Goal: Task Accomplishment & Management: Complete application form

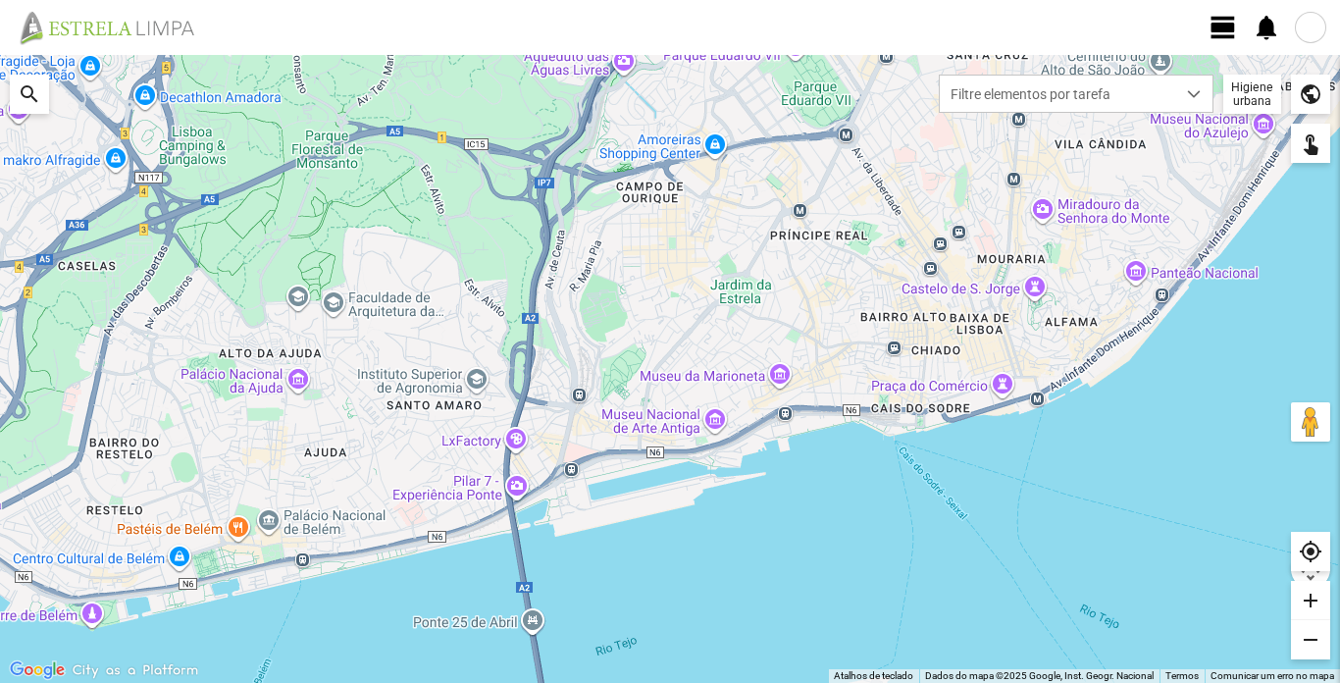
click at [1232, 26] on span "view_day" at bounding box center [1223, 27] width 29 height 29
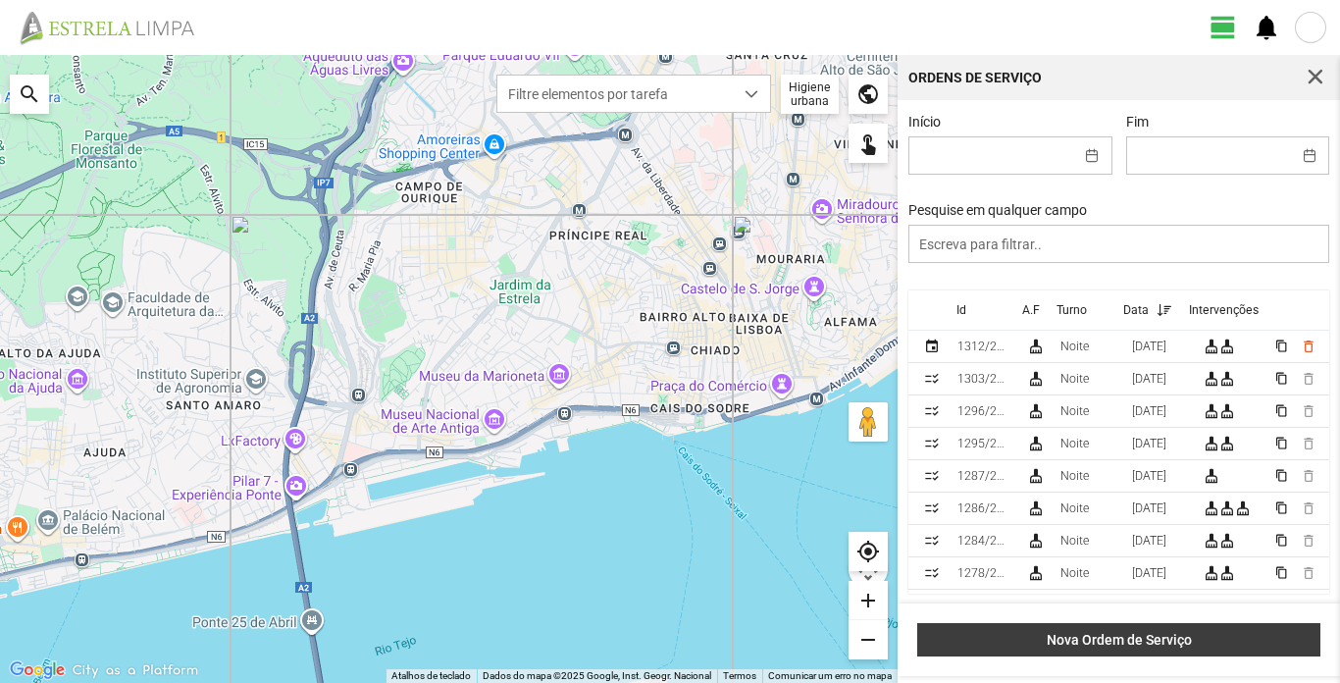
click at [1122, 641] on span "Nova Ordem de Serviço" at bounding box center [1119, 640] width 383 height 16
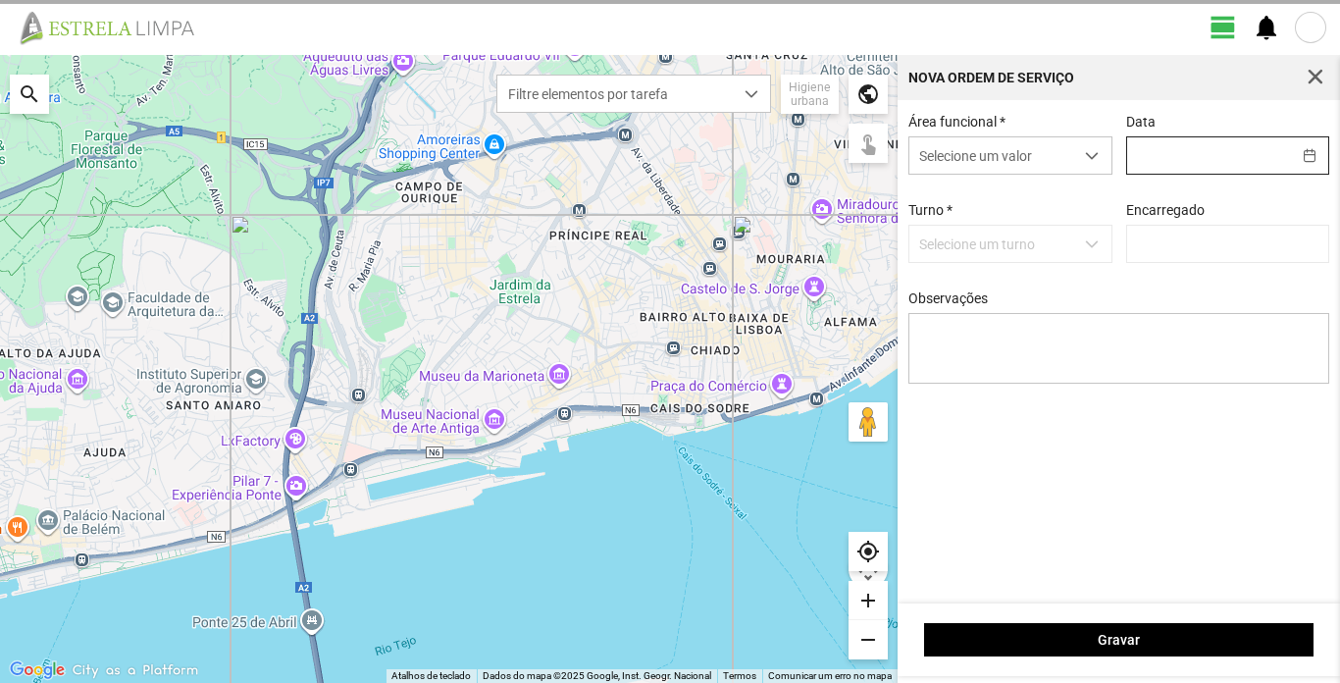
click at [1189, 157] on input "text" at bounding box center [1210, 155] width 164 height 36
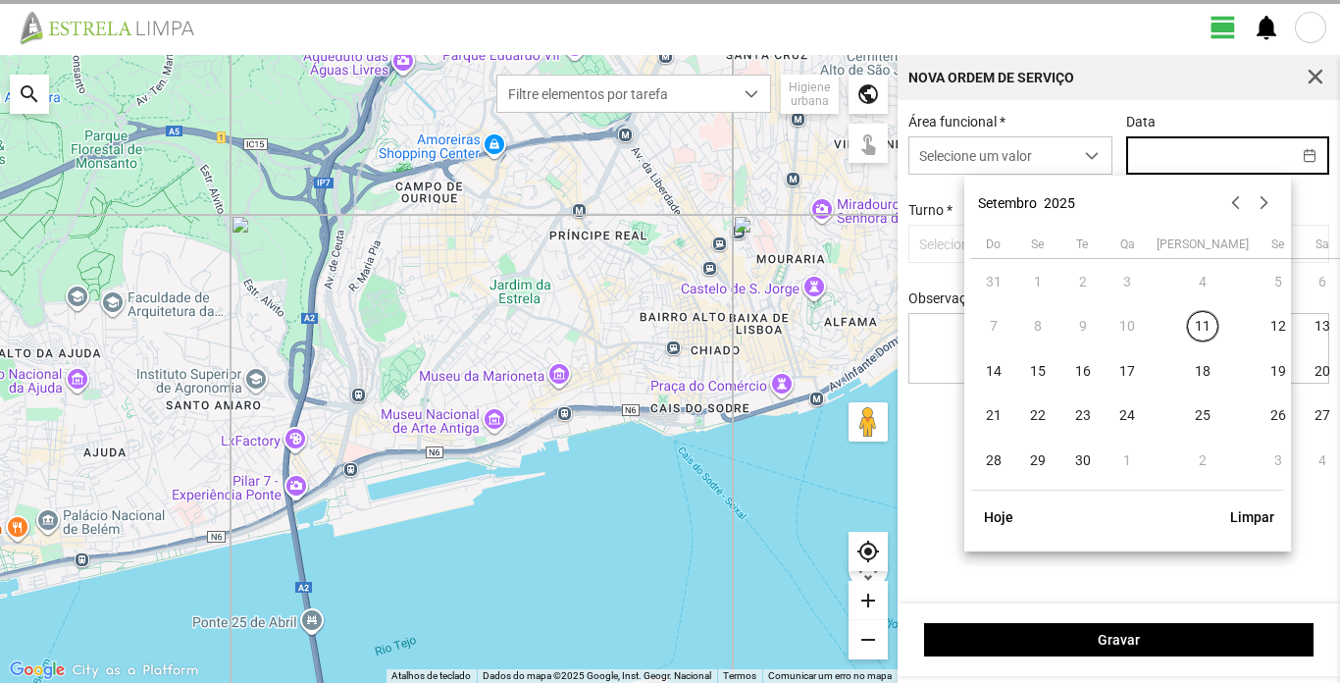
type input "[PERSON_NAME]"
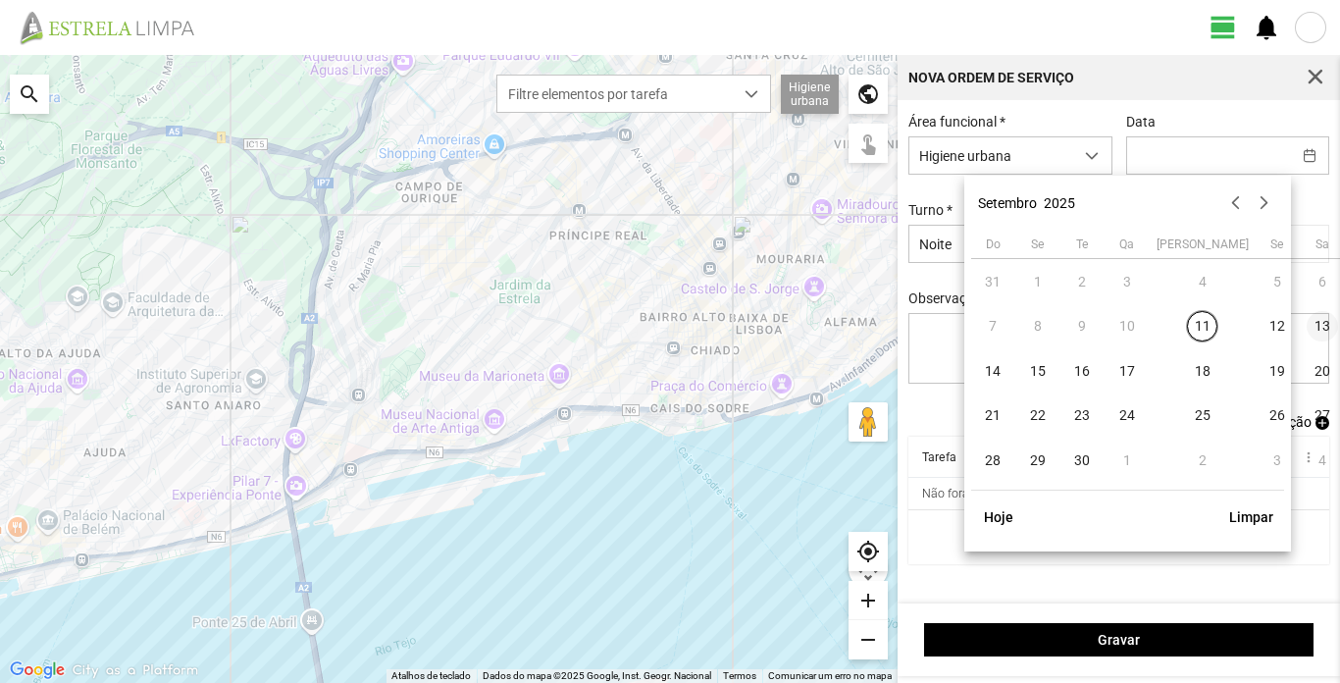
click at [1307, 324] on span "13" at bounding box center [1322, 326] width 31 height 31
type input "[DATE]"
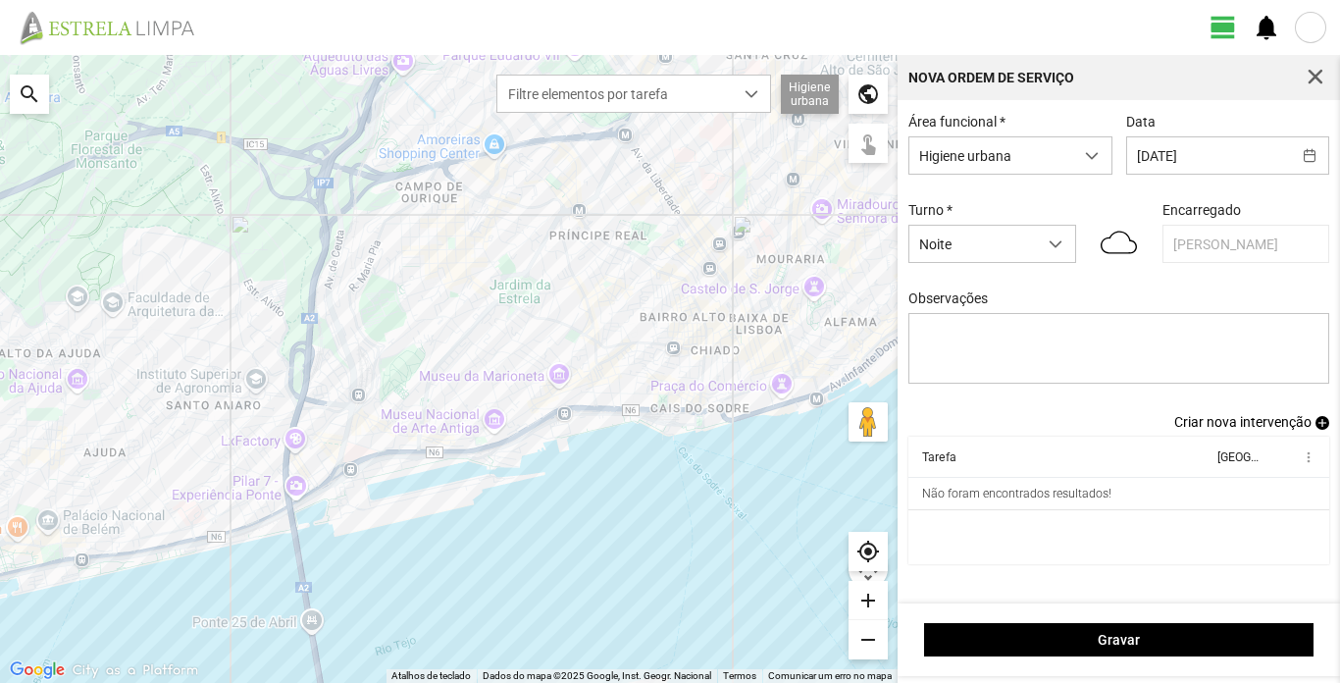
click at [1204, 423] on span "Criar nova intervenção" at bounding box center [1243, 422] width 137 height 16
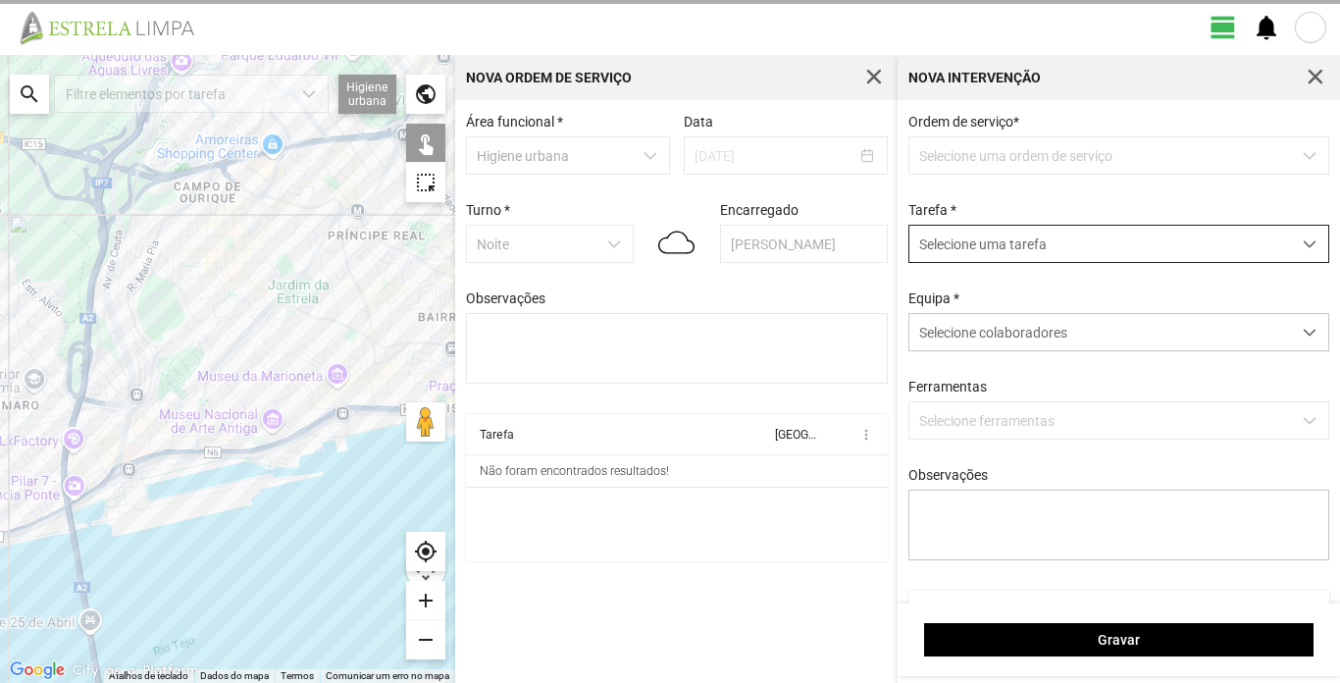
click at [1058, 241] on span "Selecione uma tarefa" at bounding box center [1101, 244] width 382 height 36
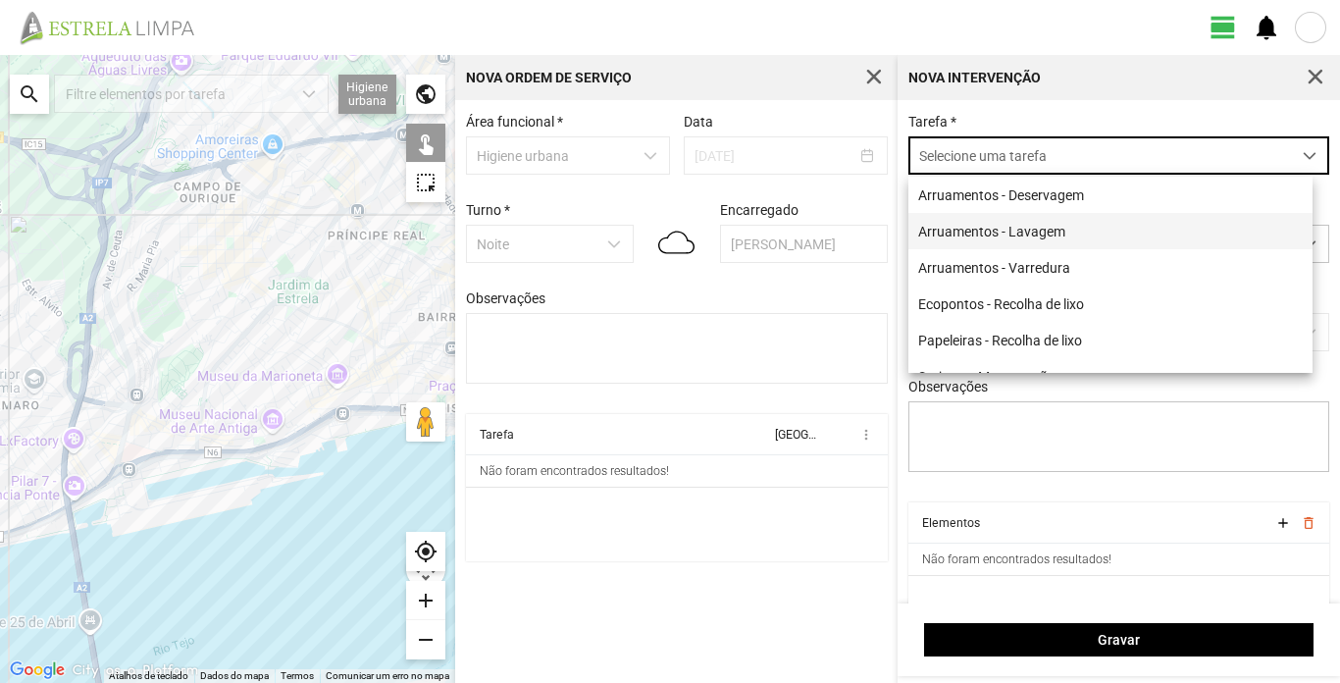
click at [1050, 235] on span "Arruamentos - Lavagem" at bounding box center [992, 232] width 147 height 16
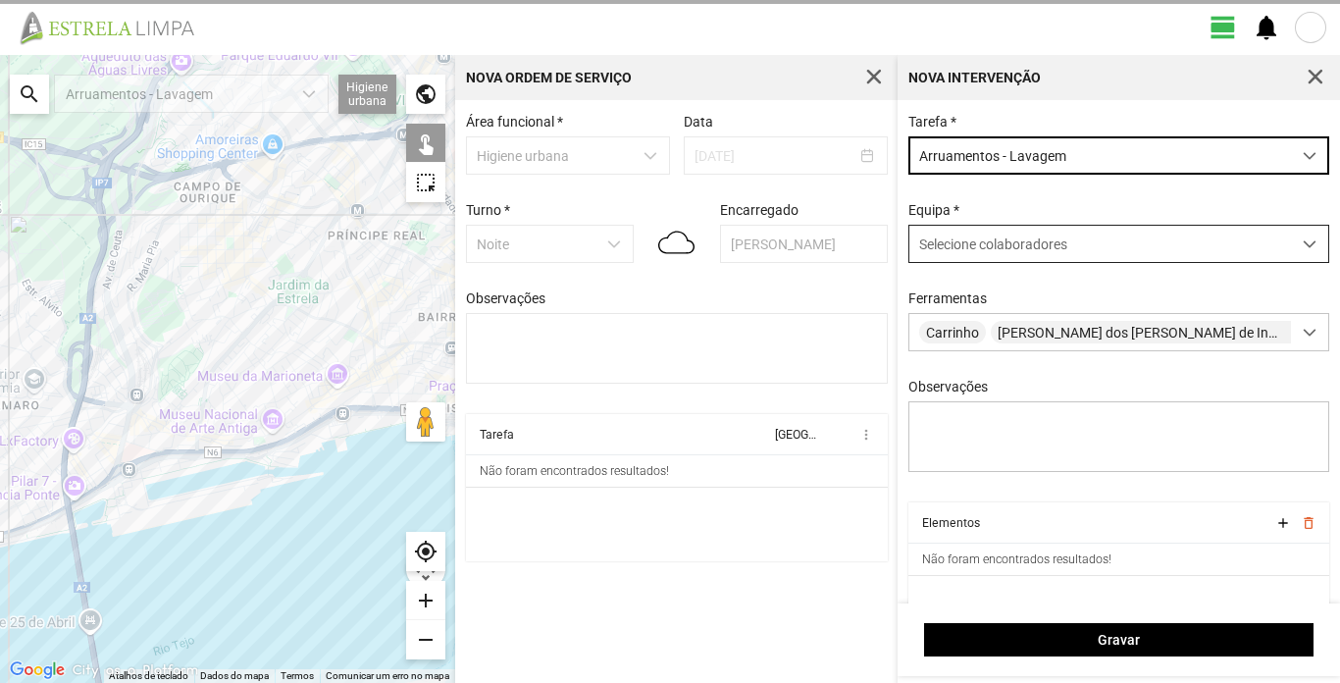
click at [1056, 246] on span "Selecione colaboradores" at bounding box center [993, 244] width 148 height 16
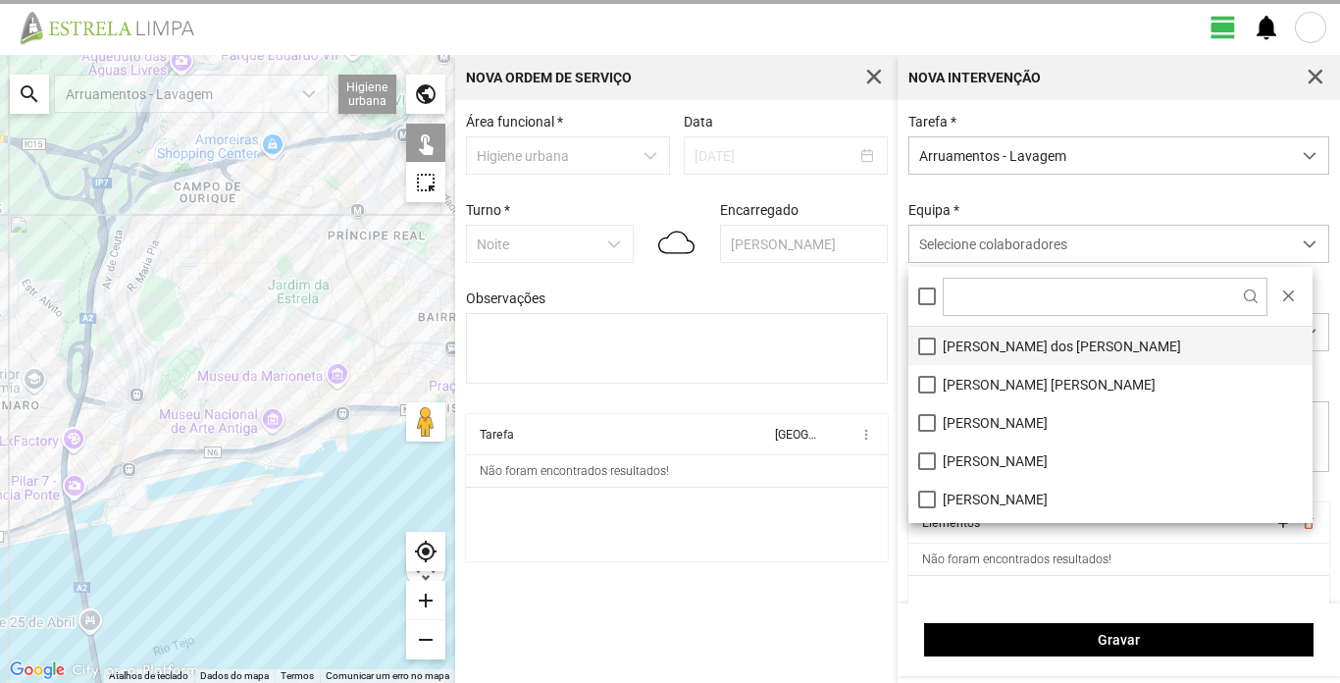
click at [1029, 348] on li "[PERSON_NAME] dos [PERSON_NAME]" at bounding box center [1111, 346] width 404 height 38
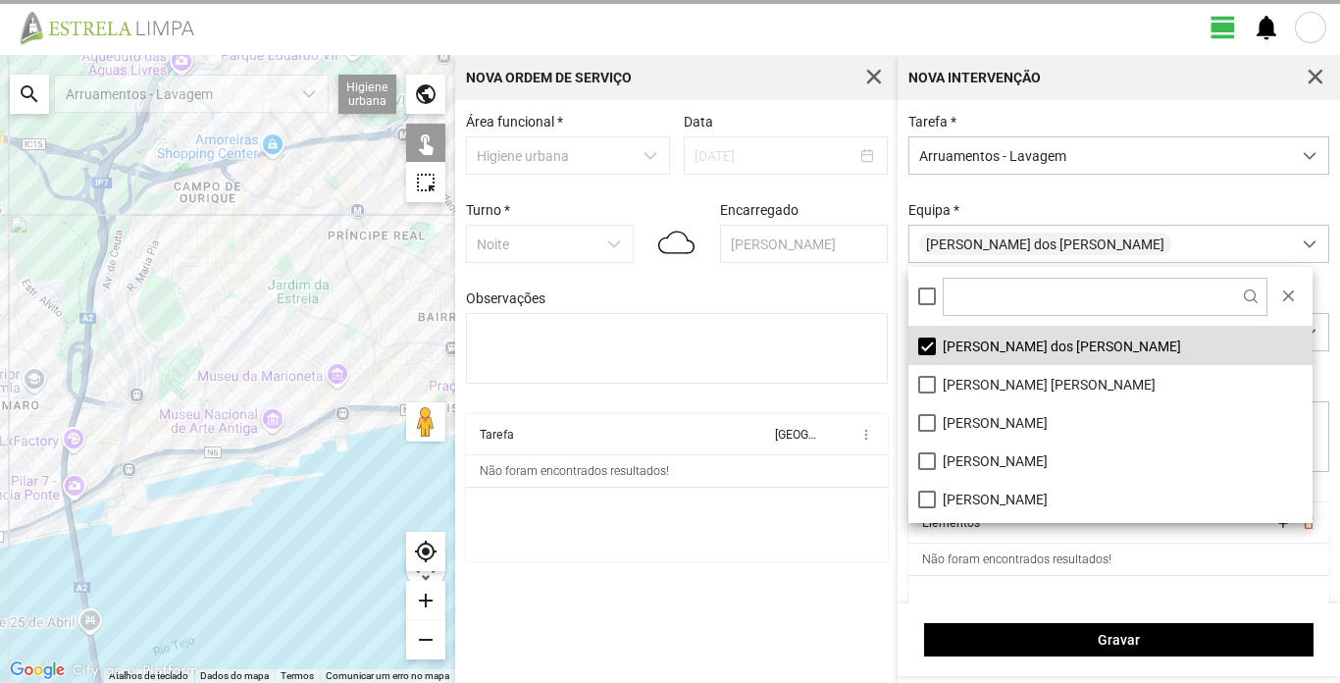
click at [1063, 205] on div "Equipa * [PERSON_NAME] dos [PERSON_NAME]" at bounding box center [1120, 232] width 436 height 61
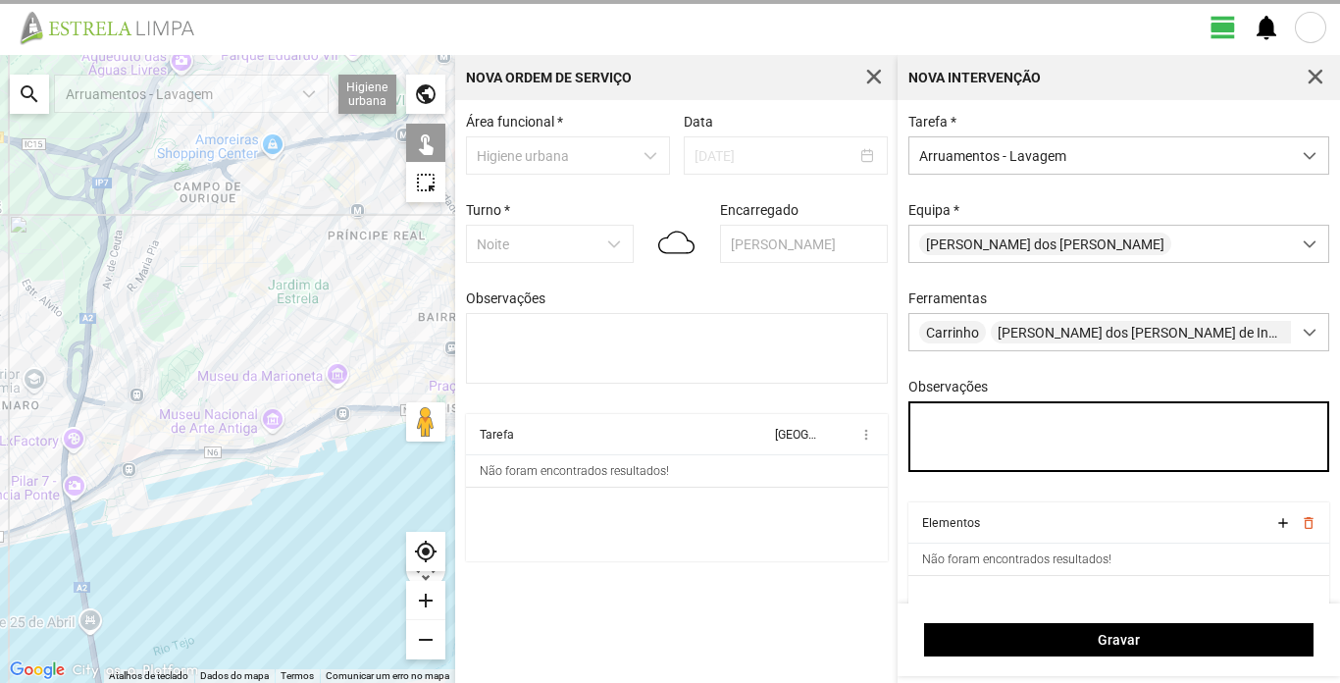
click at [951, 422] on textarea "Observações" at bounding box center [1120, 436] width 422 height 71
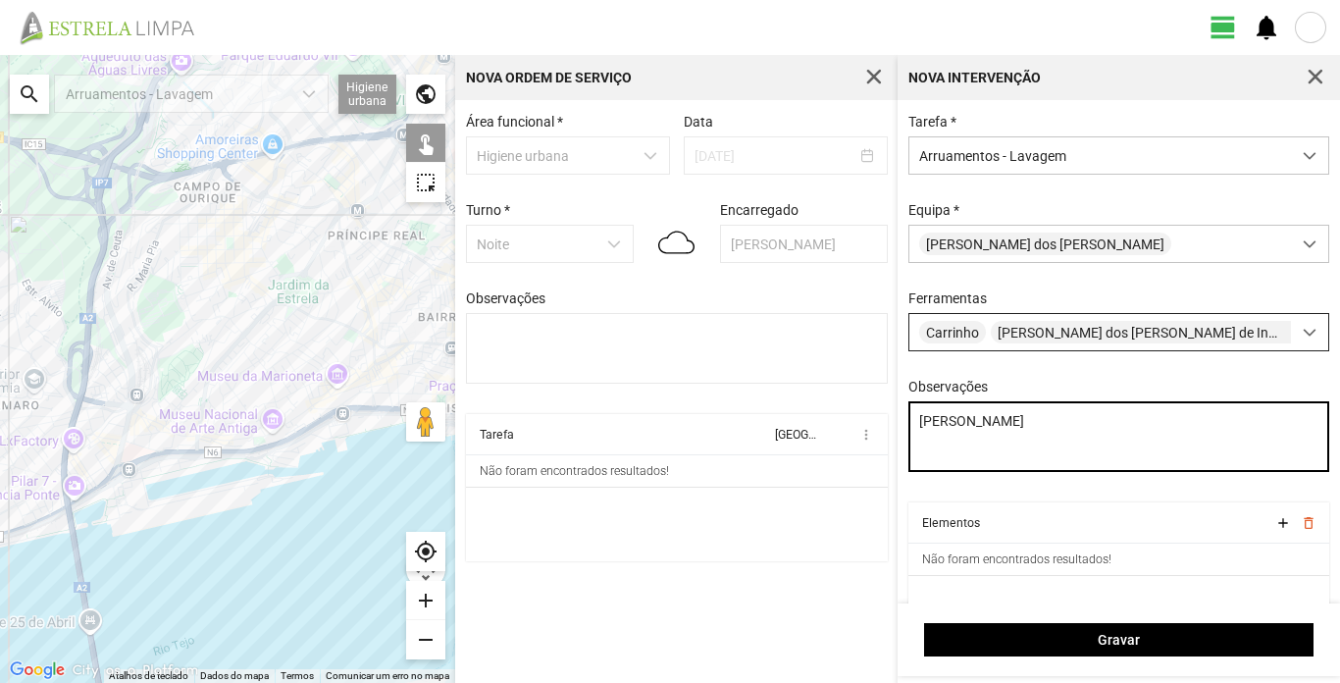
type textarea "[PERSON_NAME]"
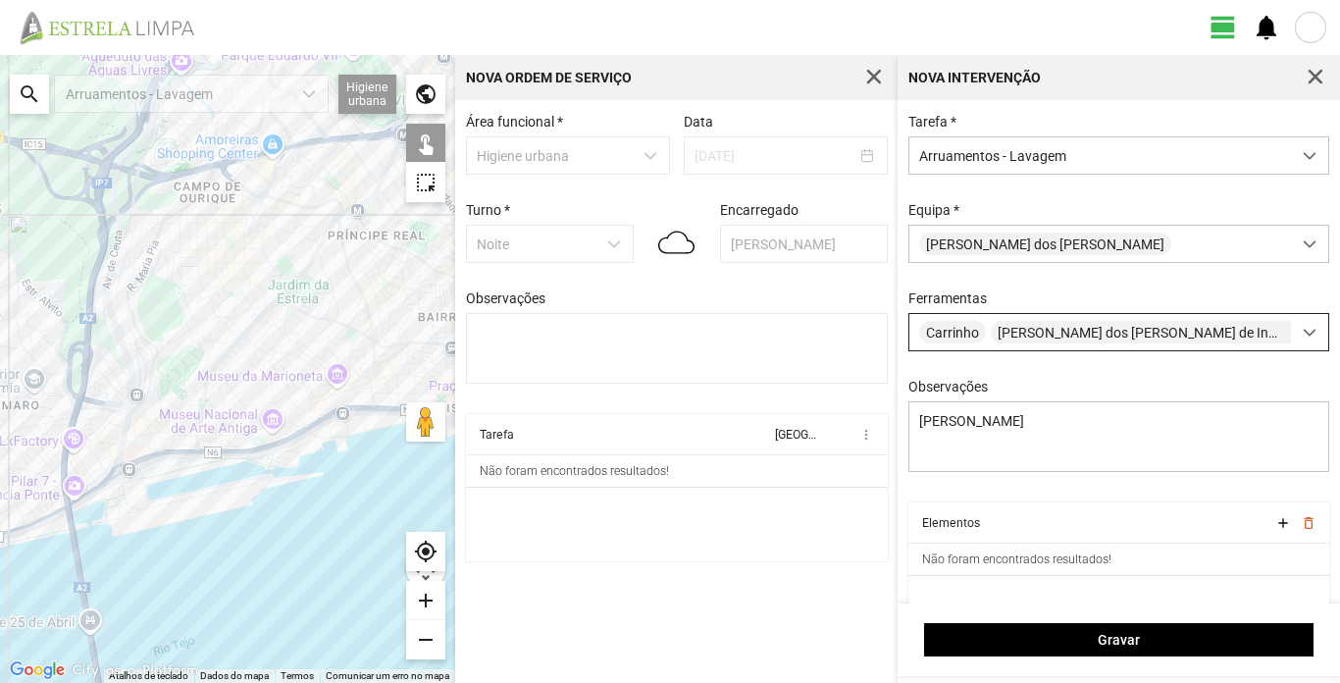
click at [1303, 337] on span at bounding box center [1310, 333] width 14 height 14
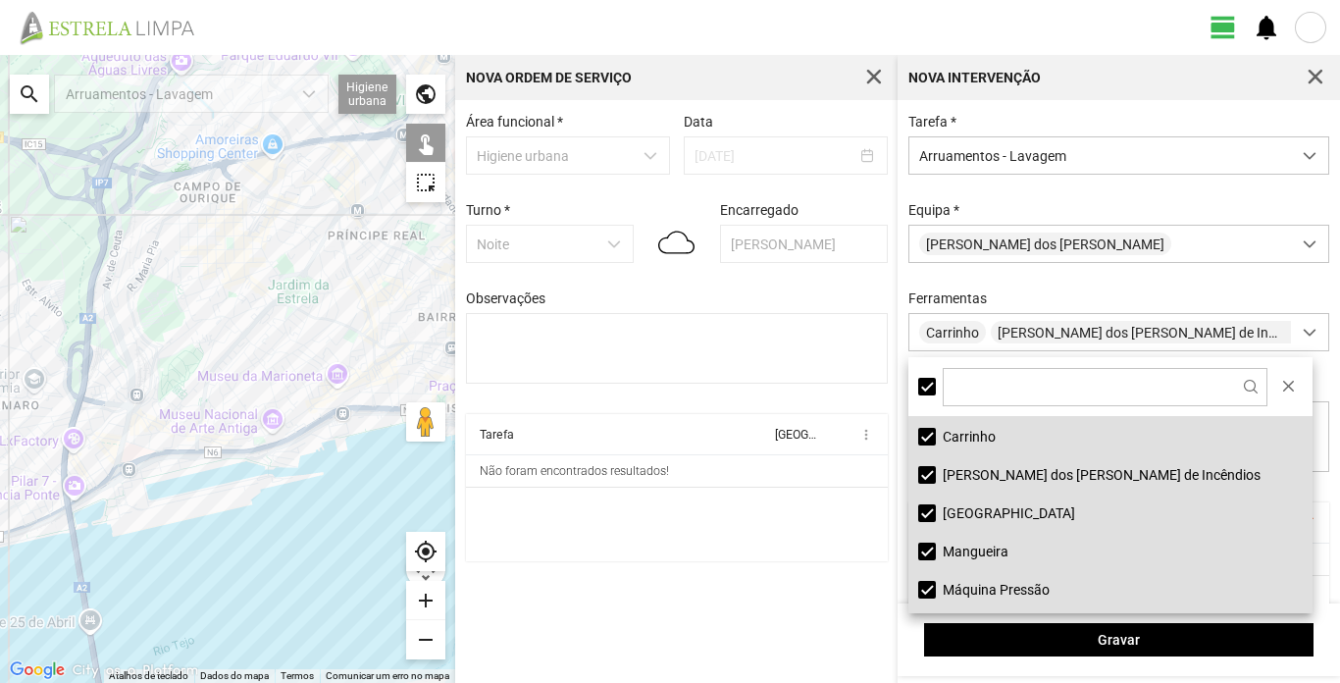
click at [995, 477] on li "[PERSON_NAME] dos [PERSON_NAME] de Incêndios" at bounding box center [1111, 474] width 404 height 38
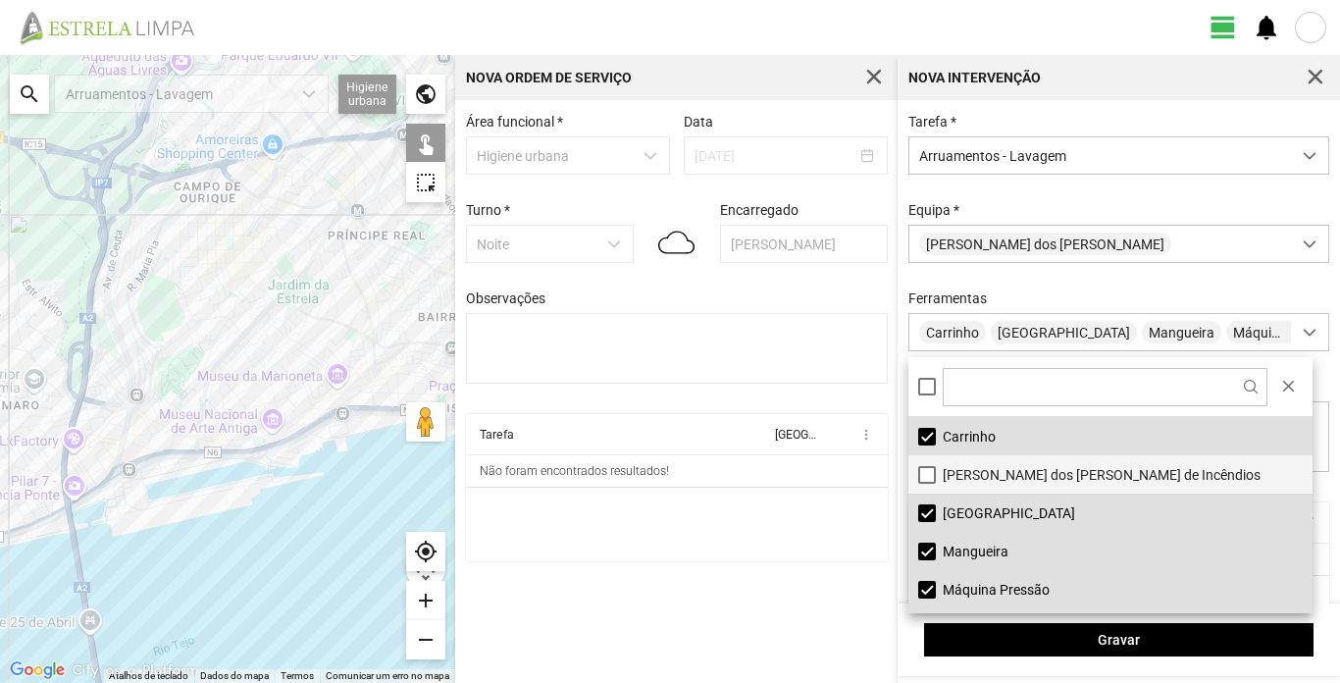
click at [1031, 468] on li "[PERSON_NAME] dos [PERSON_NAME] de Incêndios" at bounding box center [1111, 474] width 404 height 38
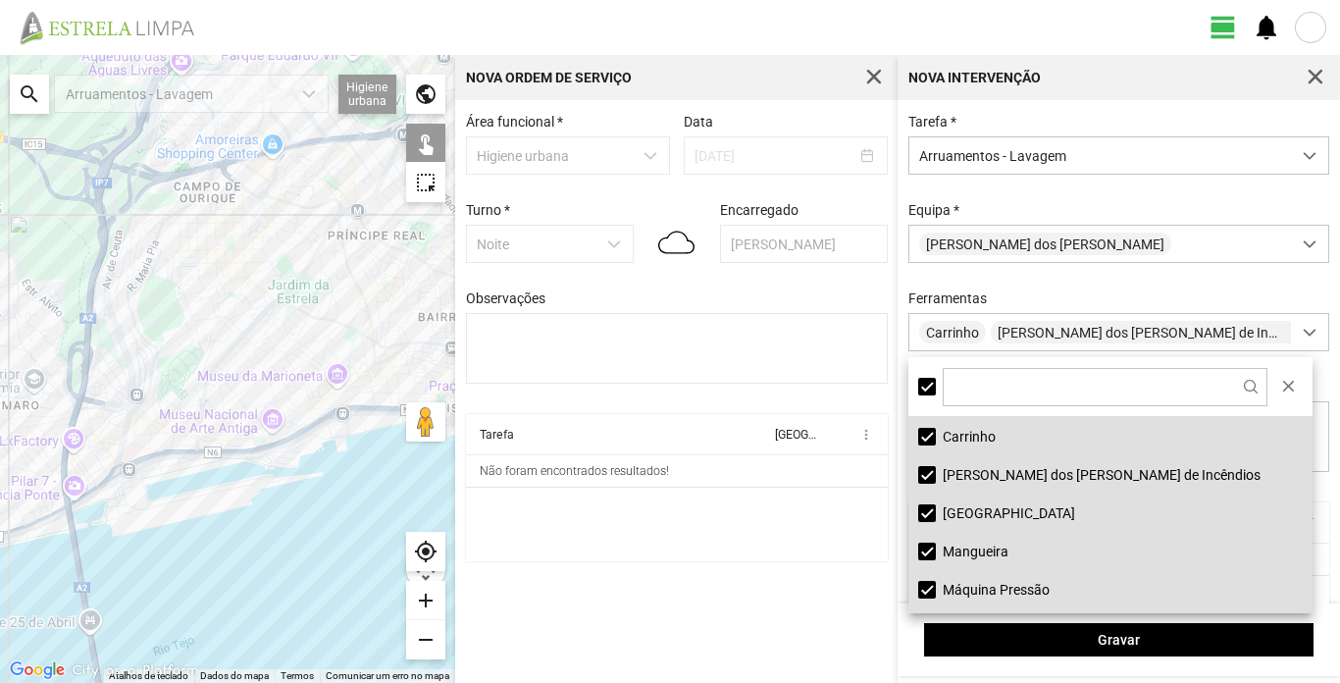
click at [990, 438] on li "Carrinho" at bounding box center [1111, 436] width 404 height 38
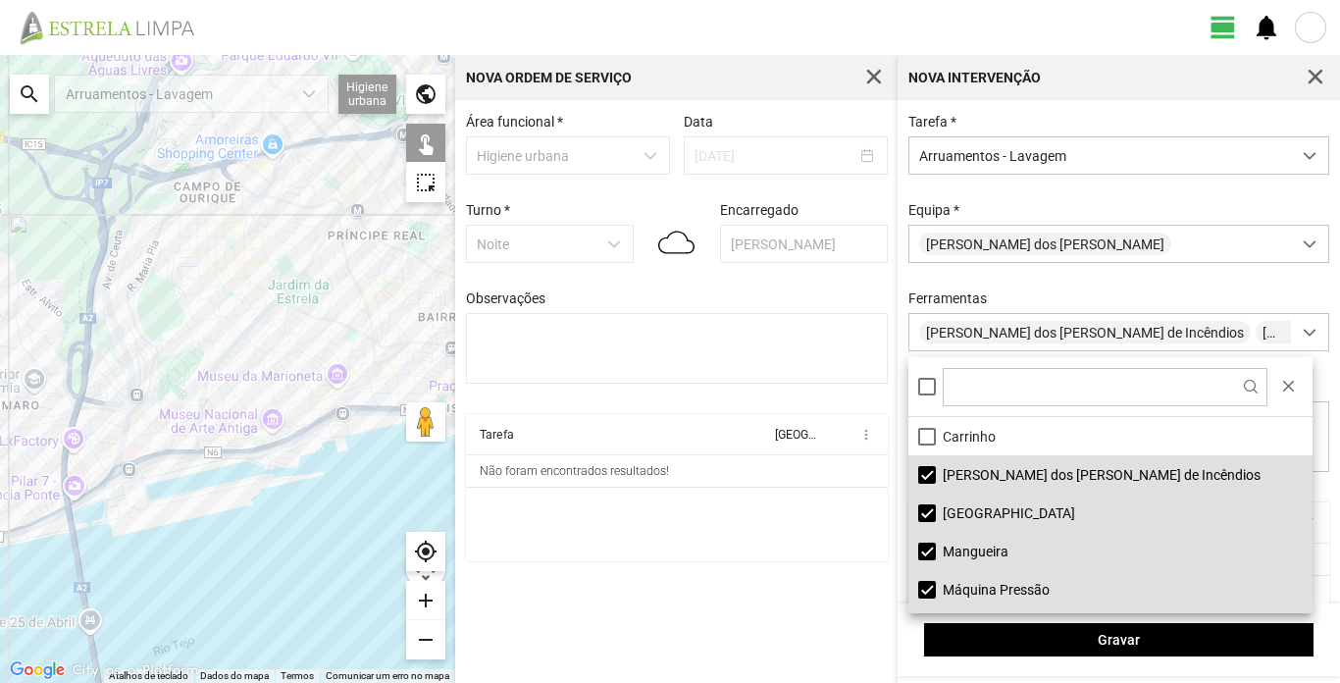
click at [1002, 551] on li "Mangueira" at bounding box center [1111, 551] width 404 height 38
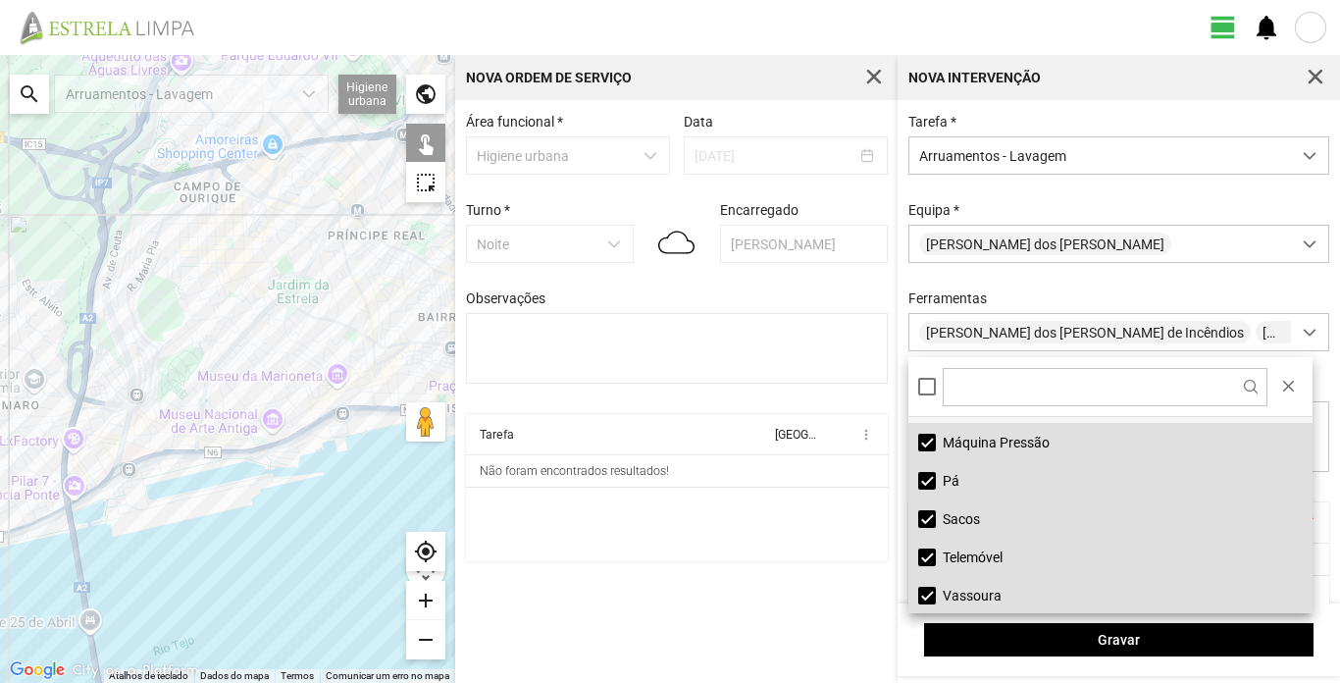
scroll to position [148, 0]
drag, startPoint x: 957, startPoint y: 559, endPoint x: 961, endPoint y: 571, distance: 12.4
click at [958, 559] on li "Telemóvel" at bounding box center [1111, 556] width 404 height 38
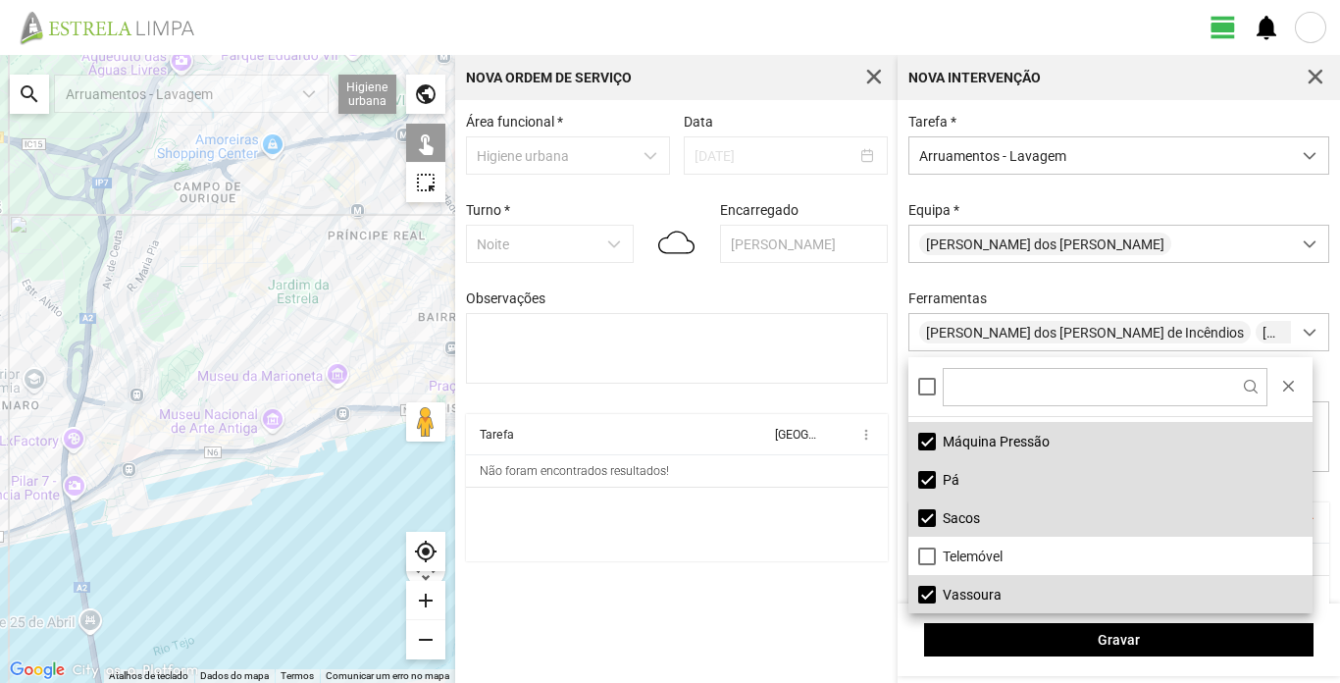
click at [965, 591] on li "Vassoura" at bounding box center [1111, 594] width 404 height 38
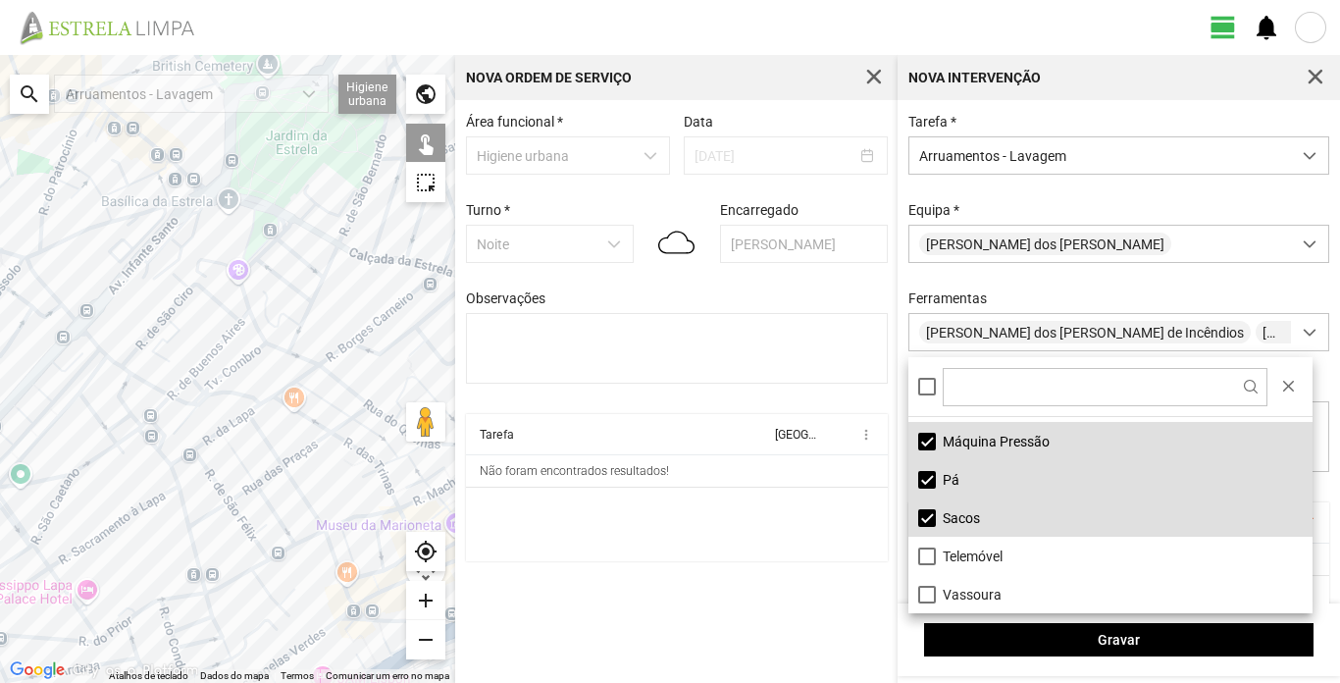
drag, startPoint x: 357, startPoint y: 296, endPoint x: 227, endPoint y: 355, distance: 143.2
click at [182, 437] on div at bounding box center [227, 369] width 455 height 628
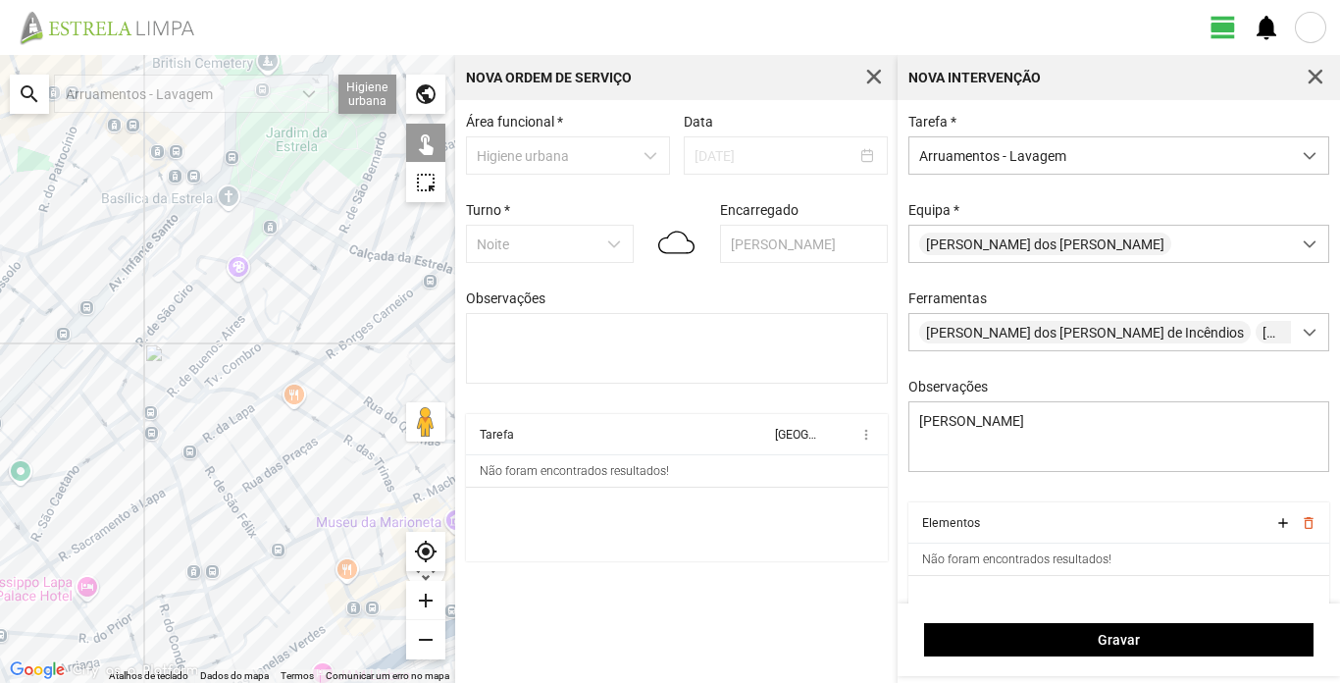
click at [248, 299] on div at bounding box center [227, 369] width 455 height 628
click at [291, 219] on div at bounding box center [227, 369] width 455 height 628
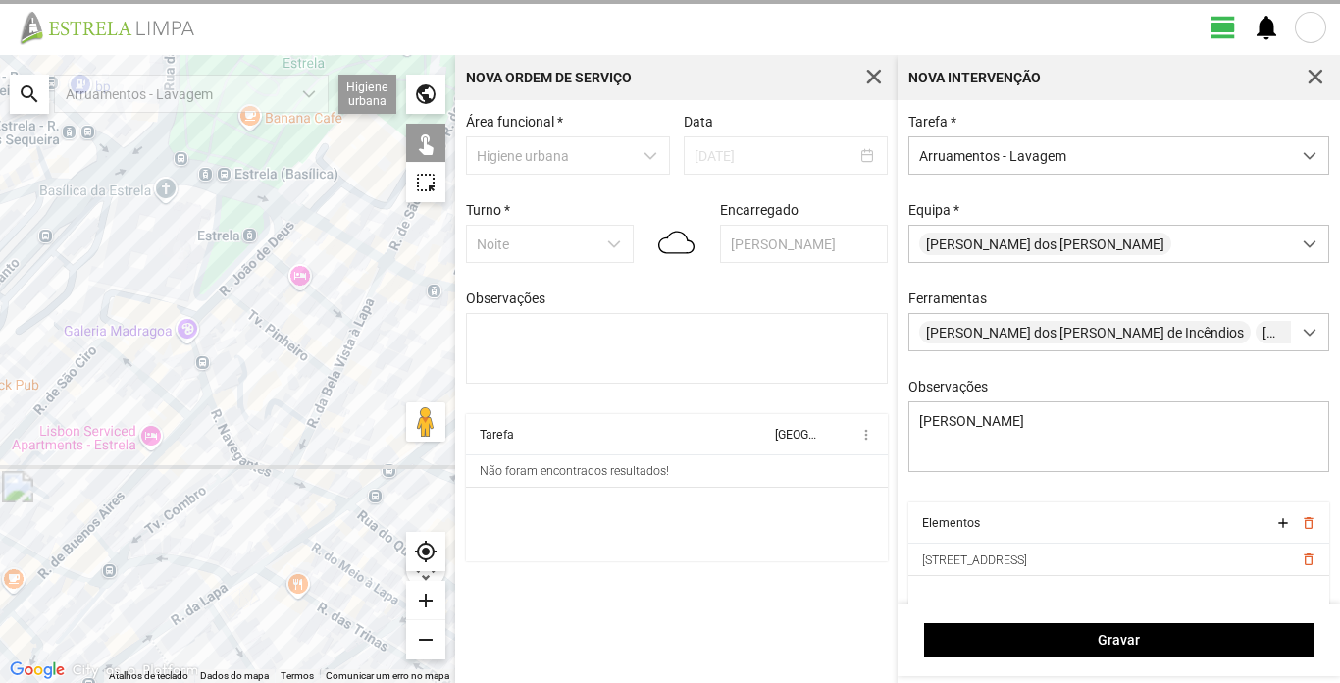
click at [250, 267] on div at bounding box center [227, 369] width 455 height 628
click at [216, 299] on div at bounding box center [227, 369] width 455 height 628
drag, startPoint x: 231, startPoint y: 372, endPoint x: 243, endPoint y: 349, distance: 25.9
click at [289, 210] on div at bounding box center [227, 369] width 455 height 628
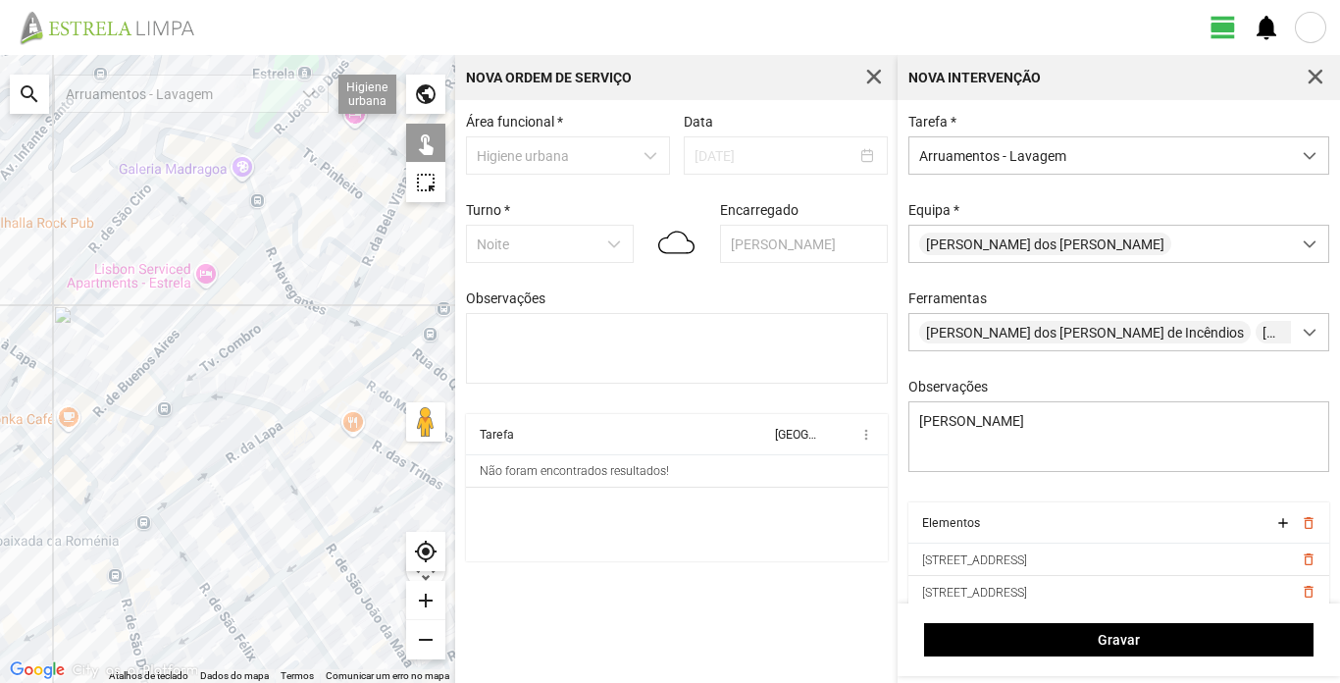
click at [252, 249] on div at bounding box center [227, 369] width 455 height 628
click at [236, 263] on div at bounding box center [227, 369] width 455 height 628
click at [128, 382] on div at bounding box center [227, 369] width 455 height 628
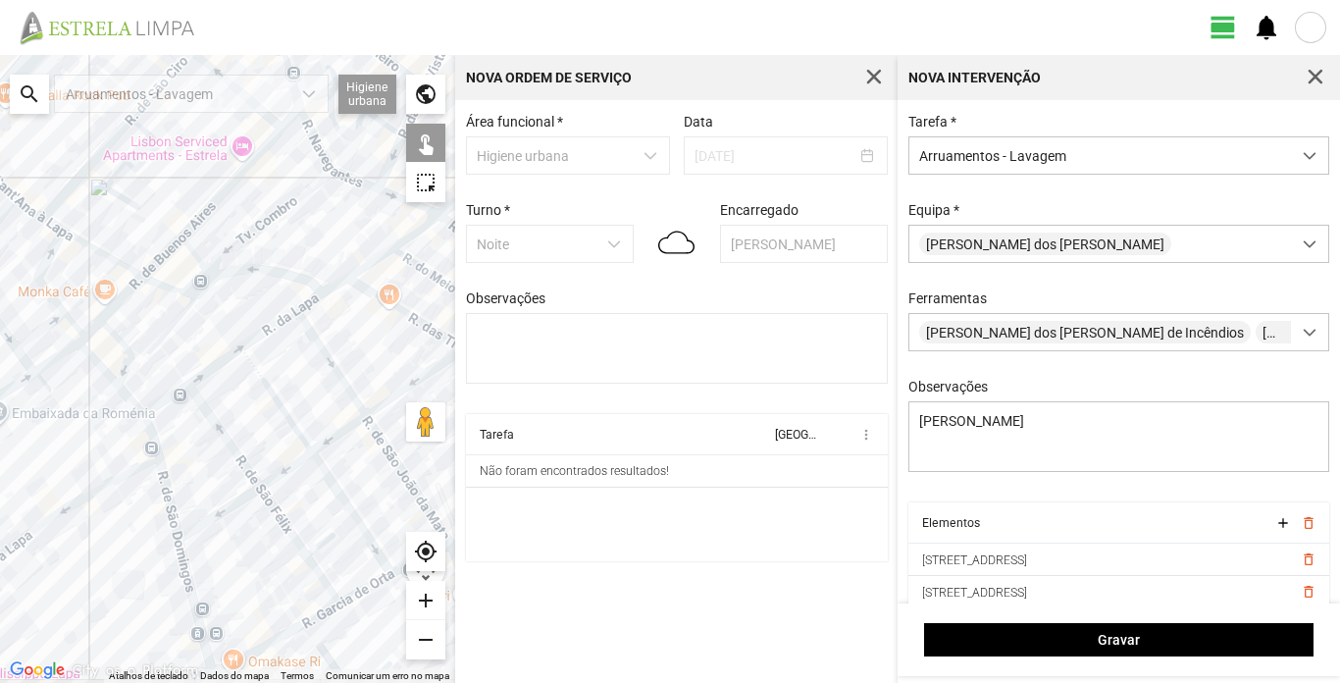
drag, startPoint x: 129, startPoint y: 360, endPoint x: 180, endPoint y: 192, distance: 175.4
click at [180, 192] on div at bounding box center [227, 369] width 455 height 628
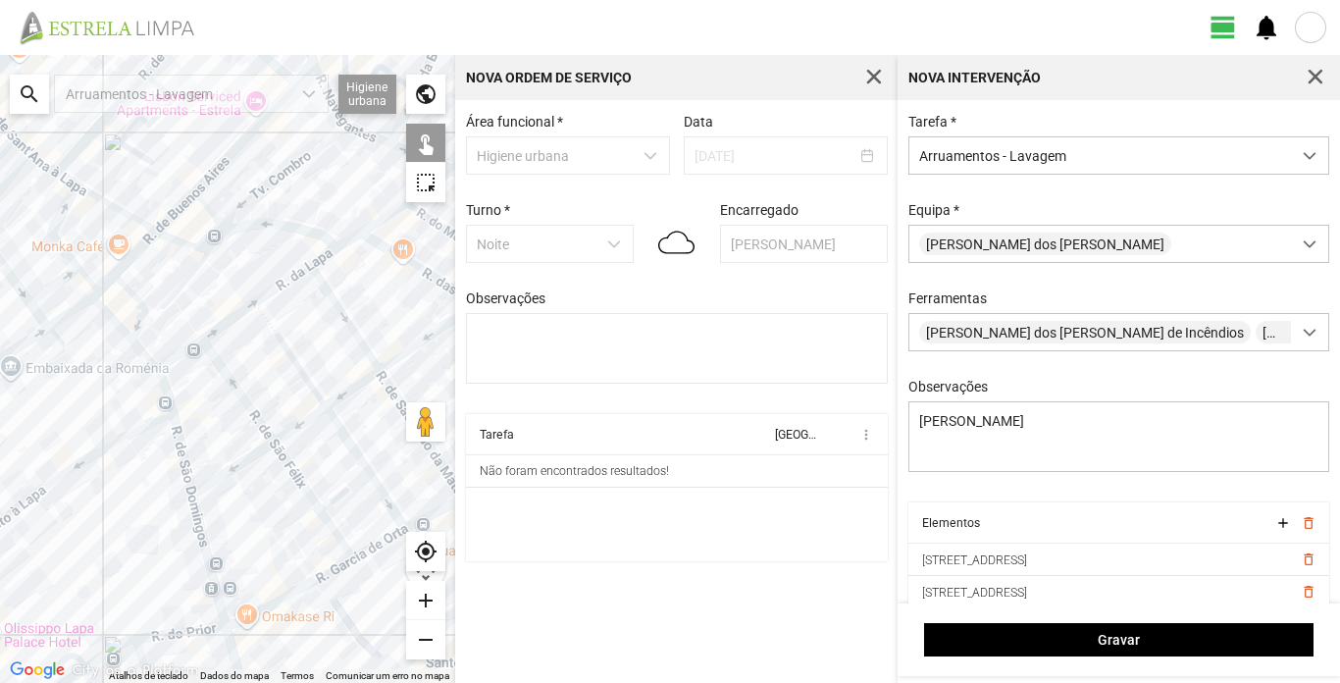
click at [141, 250] on div at bounding box center [227, 369] width 455 height 628
click at [109, 284] on div at bounding box center [227, 369] width 455 height 628
click at [115, 325] on div at bounding box center [227, 369] width 455 height 628
click at [149, 361] on div at bounding box center [227, 369] width 455 height 628
click at [163, 396] on div at bounding box center [227, 369] width 455 height 628
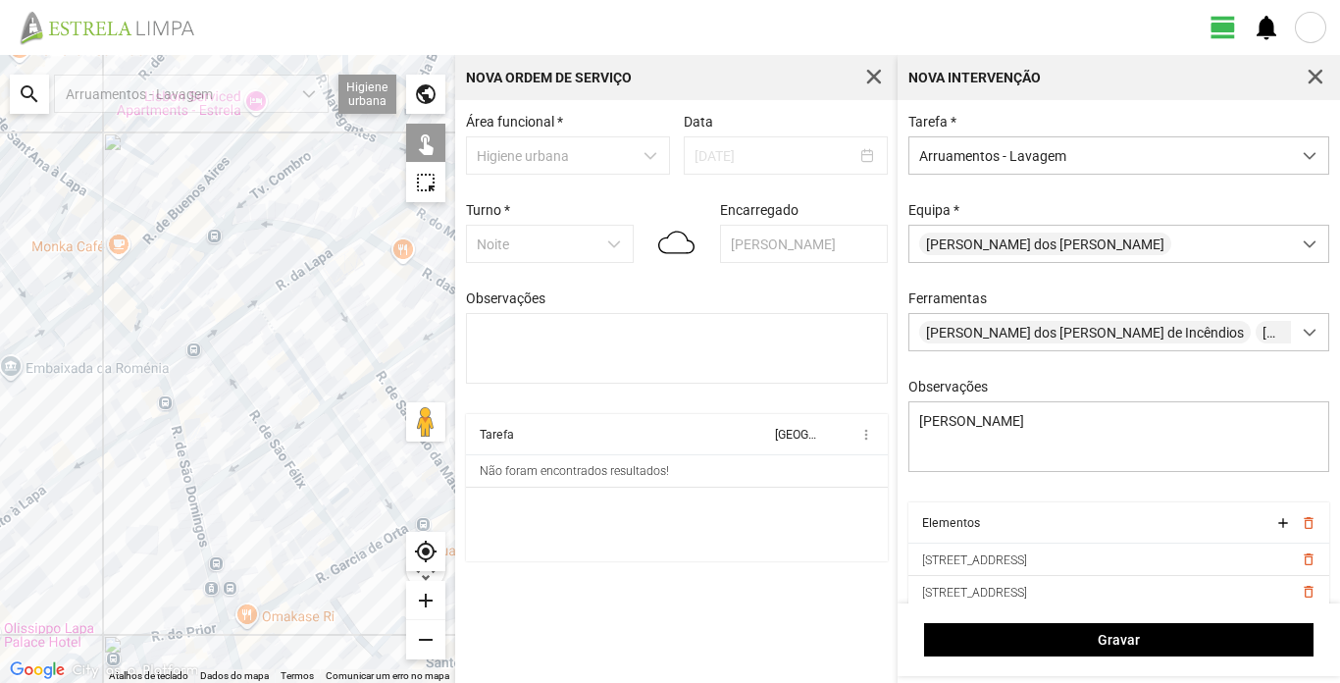
click at [177, 441] on div at bounding box center [227, 369] width 455 height 628
click at [196, 532] on div at bounding box center [227, 369] width 455 height 628
click at [201, 534] on div at bounding box center [227, 369] width 455 height 628
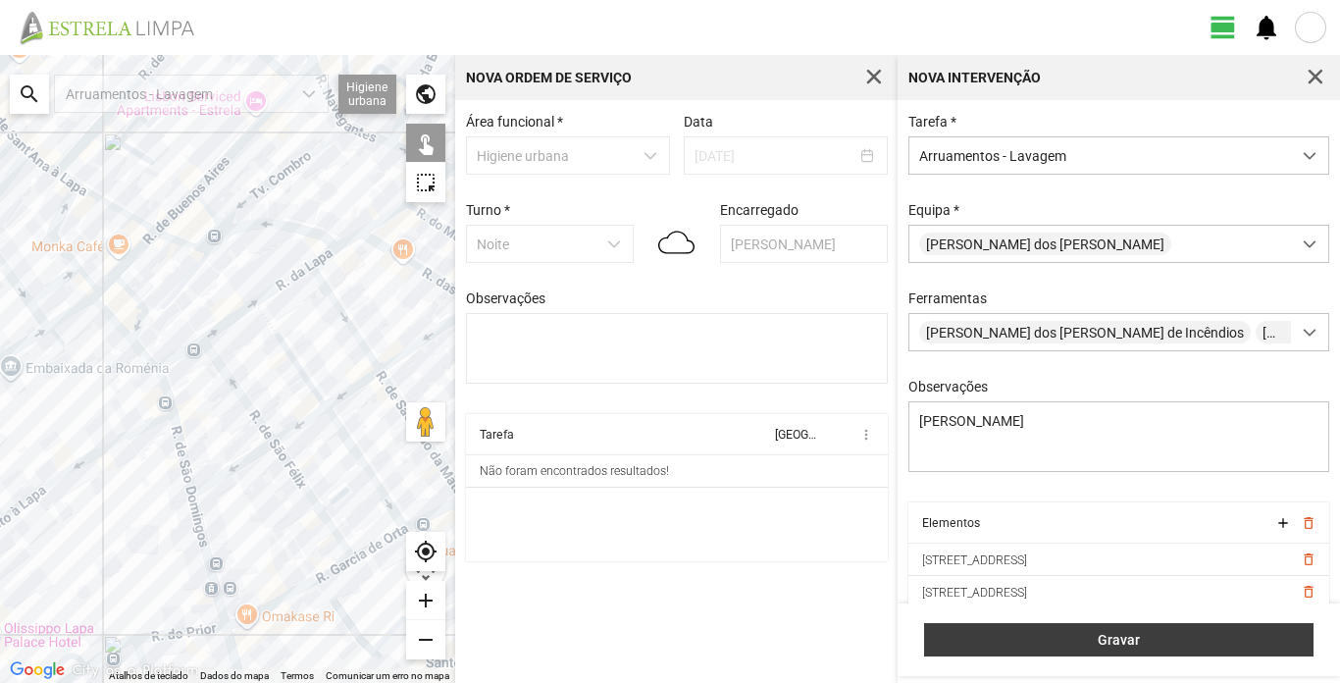
click at [1166, 640] on span "Gravar" at bounding box center [1119, 640] width 369 height 16
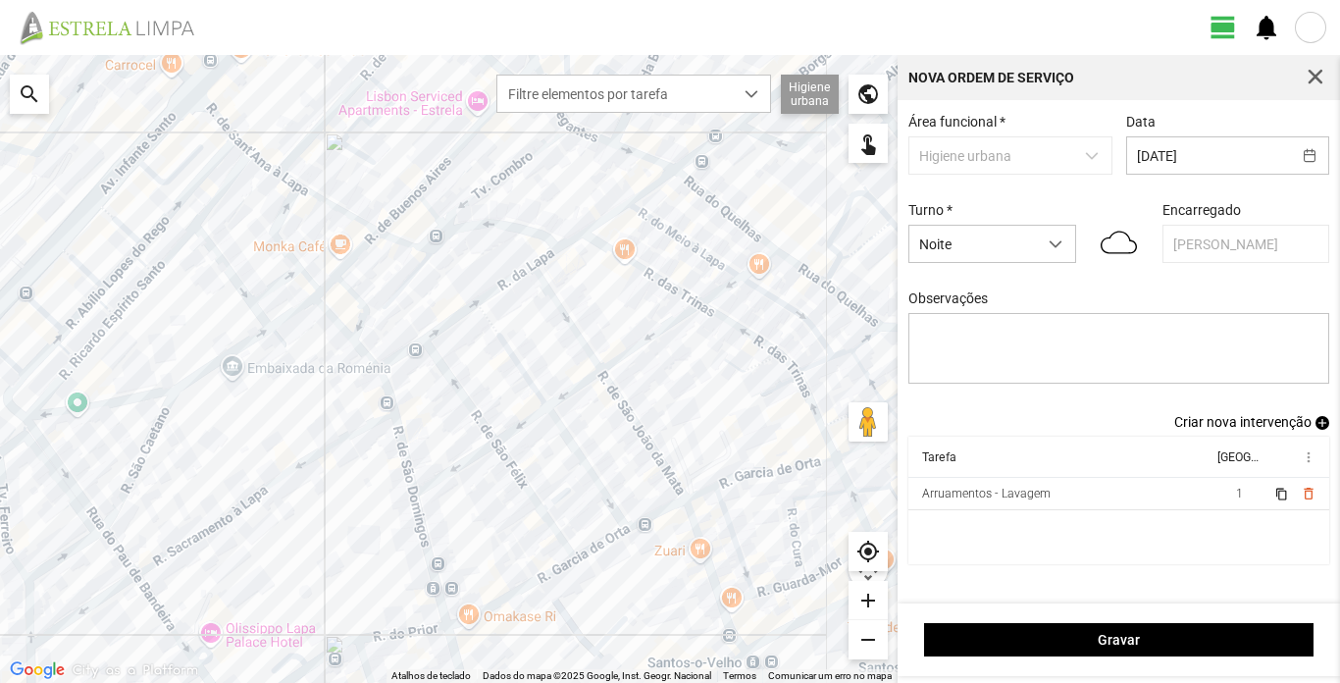
click at [1265, 427] on span "Criar nova intervenção" at bounding box center [1243, 422] width 137 height 16
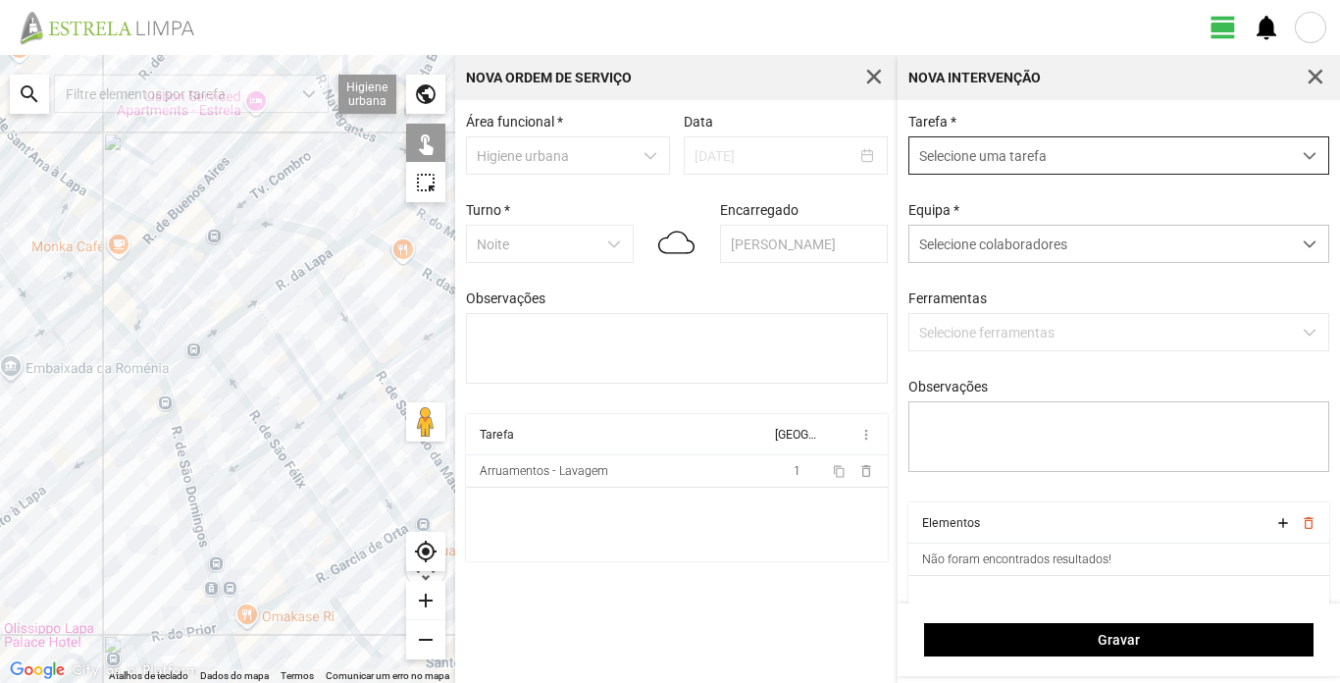
click at [1165, 153] on span "Selecione uma tarefa" at bounding box center [1101, 155] width 382 height 36
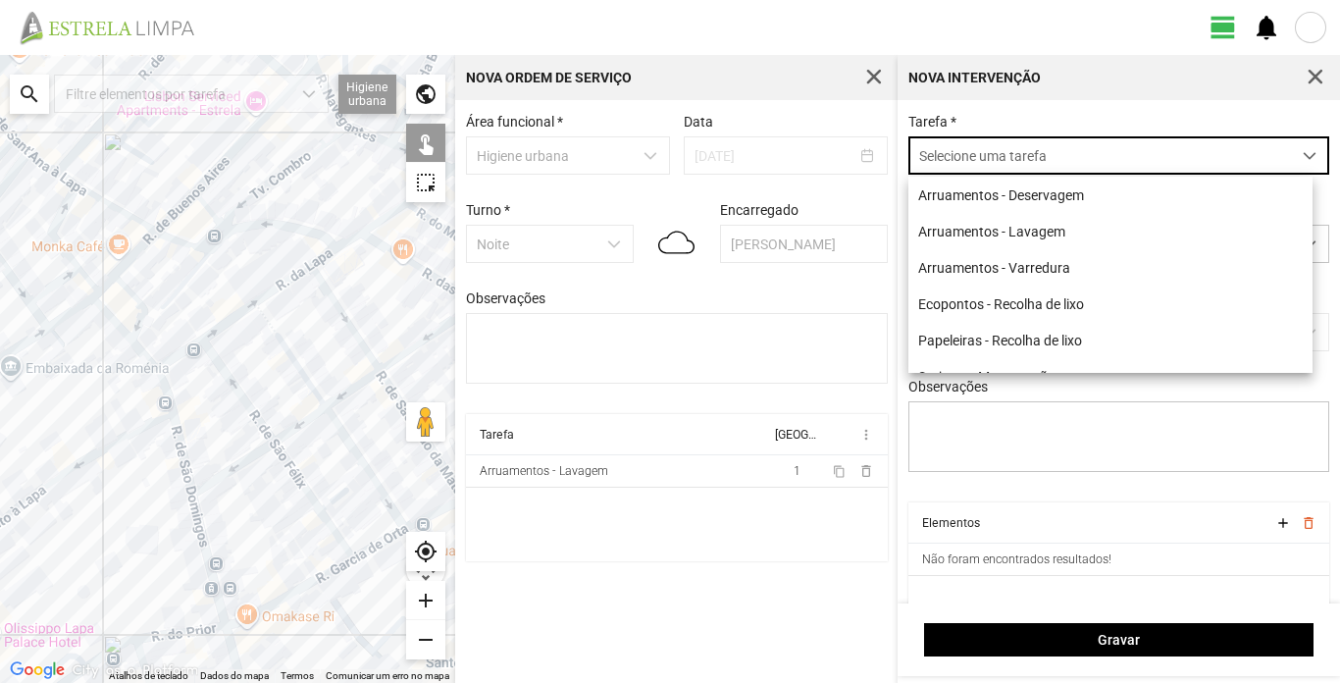
scroll to position [11, 87]
click at [1078, 232] on li "Arruamentos - Lavagem" at bounding box center [1111, 231] width 404 height 36
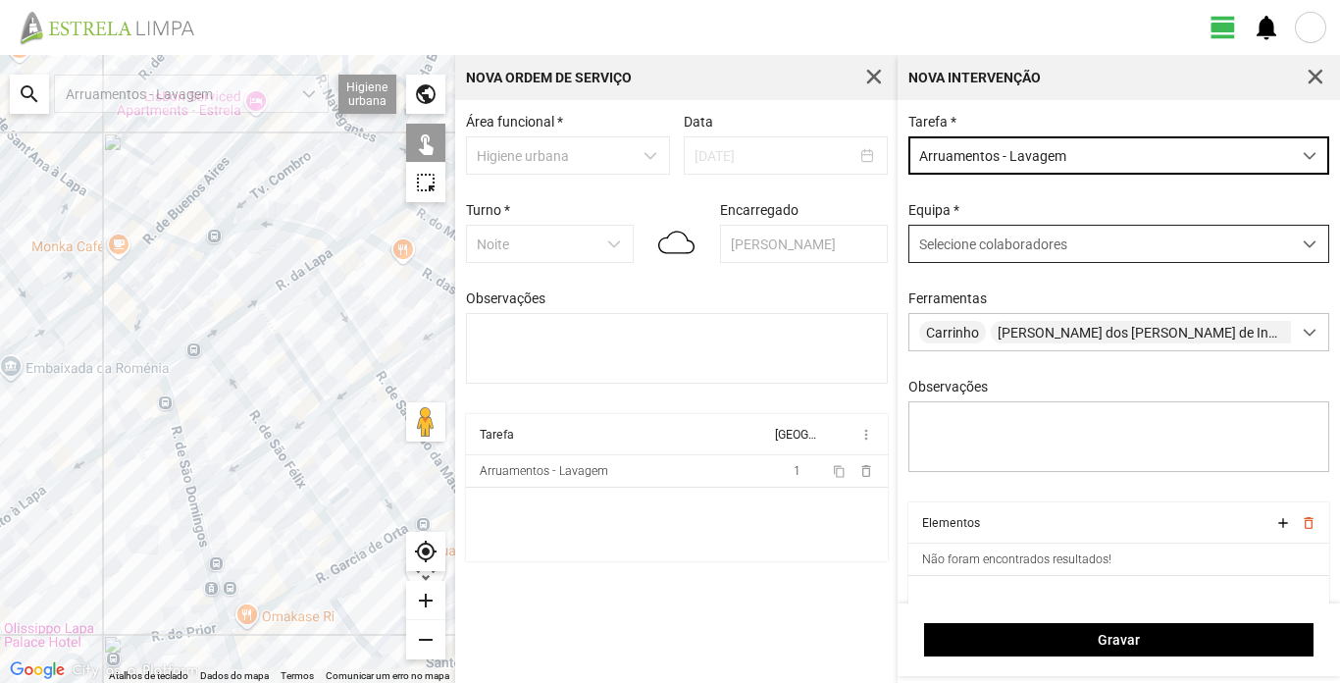
click at [1079, 250] on div "Selecione colaboradores" at bounding box center [1101, 244] width 382 height 36
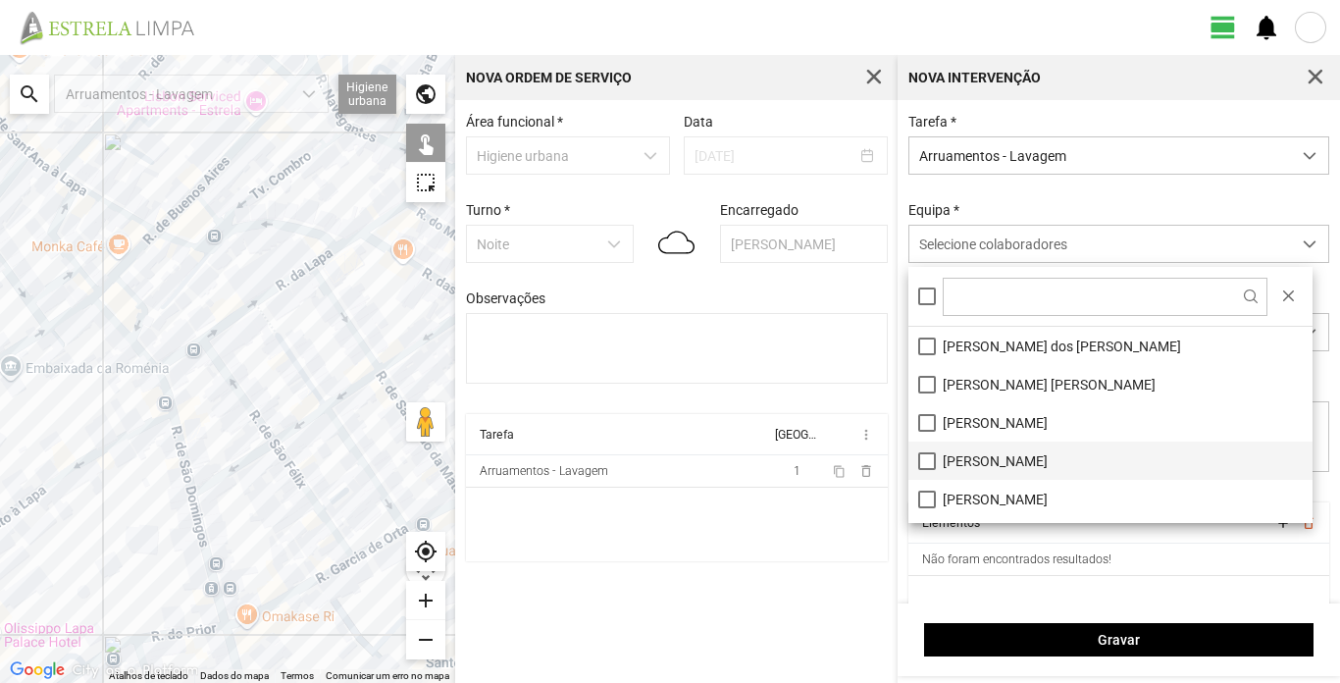
click at [1014, 457] on li "[PERSON_NAME]" at bounding box center [1111, 461] width 404 height 38
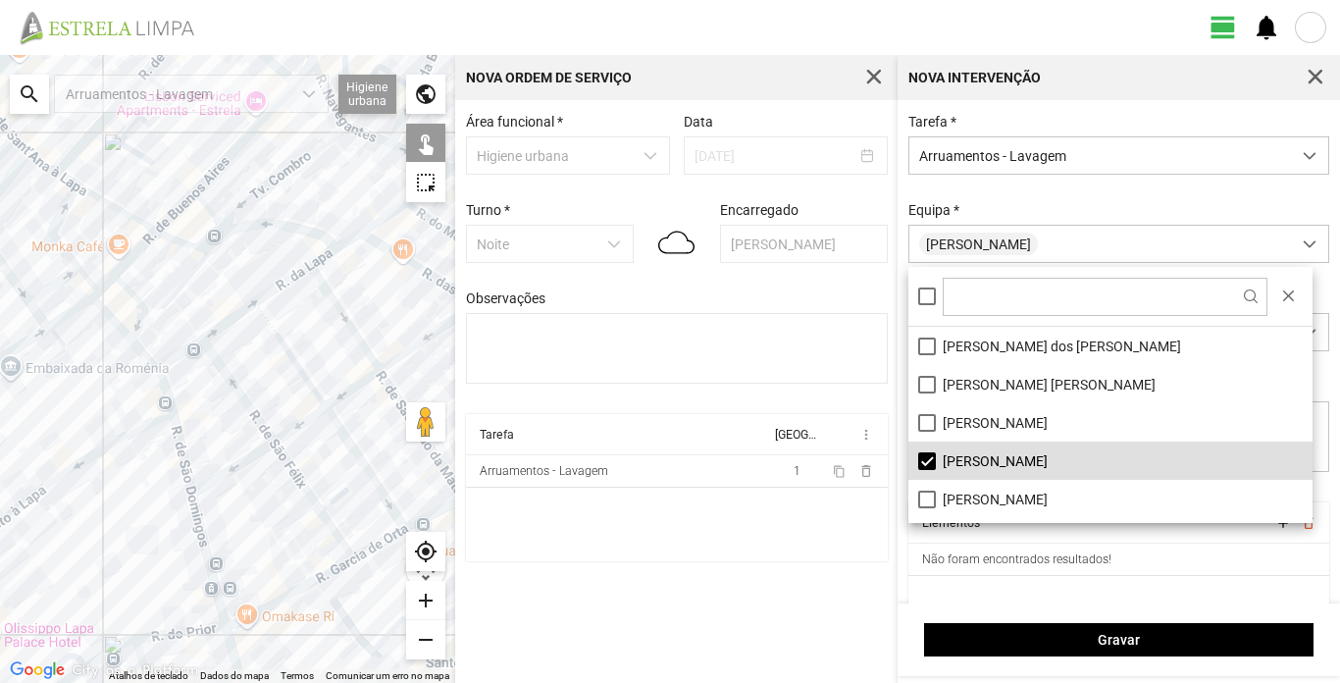
click at [1087, 205] on div "Equipa * [PERSON_NAME]" at bounding box center [1120, 232] width 436 height 61
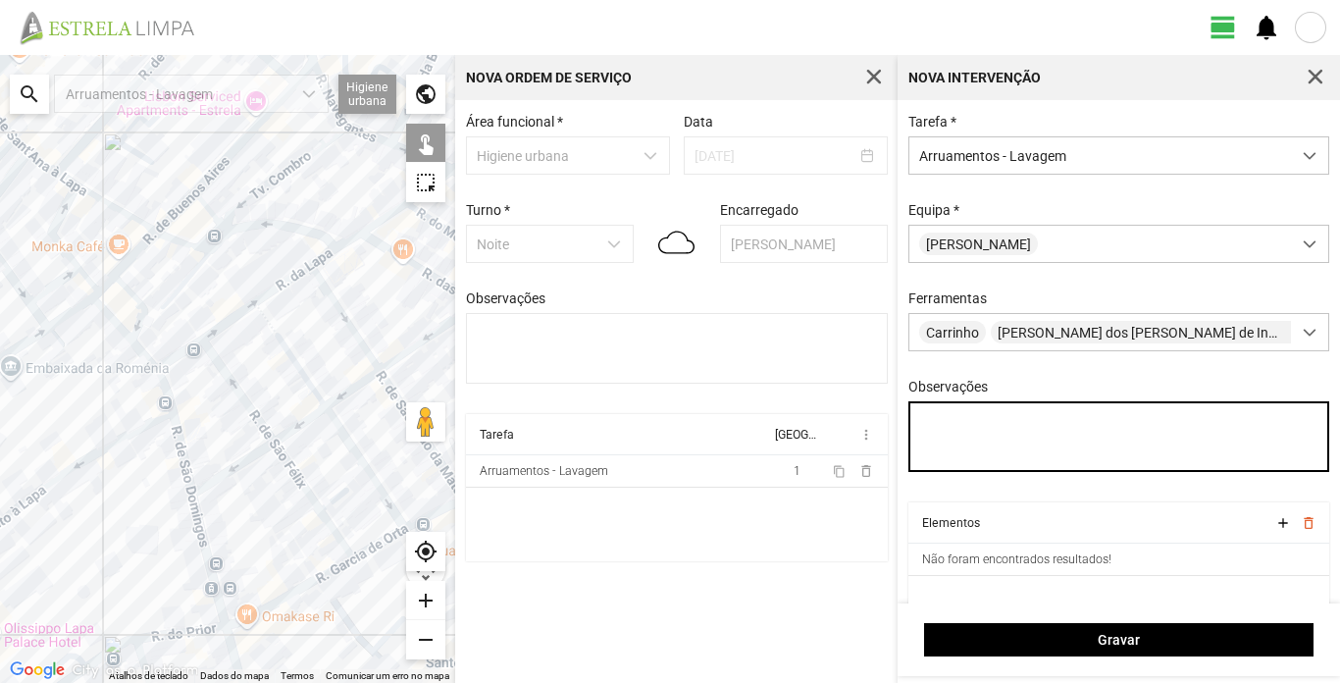
click at [957, 439] on textarea "Observações" at bounding box center [1120, 436] width 422 height 71
type textarea "Turé"
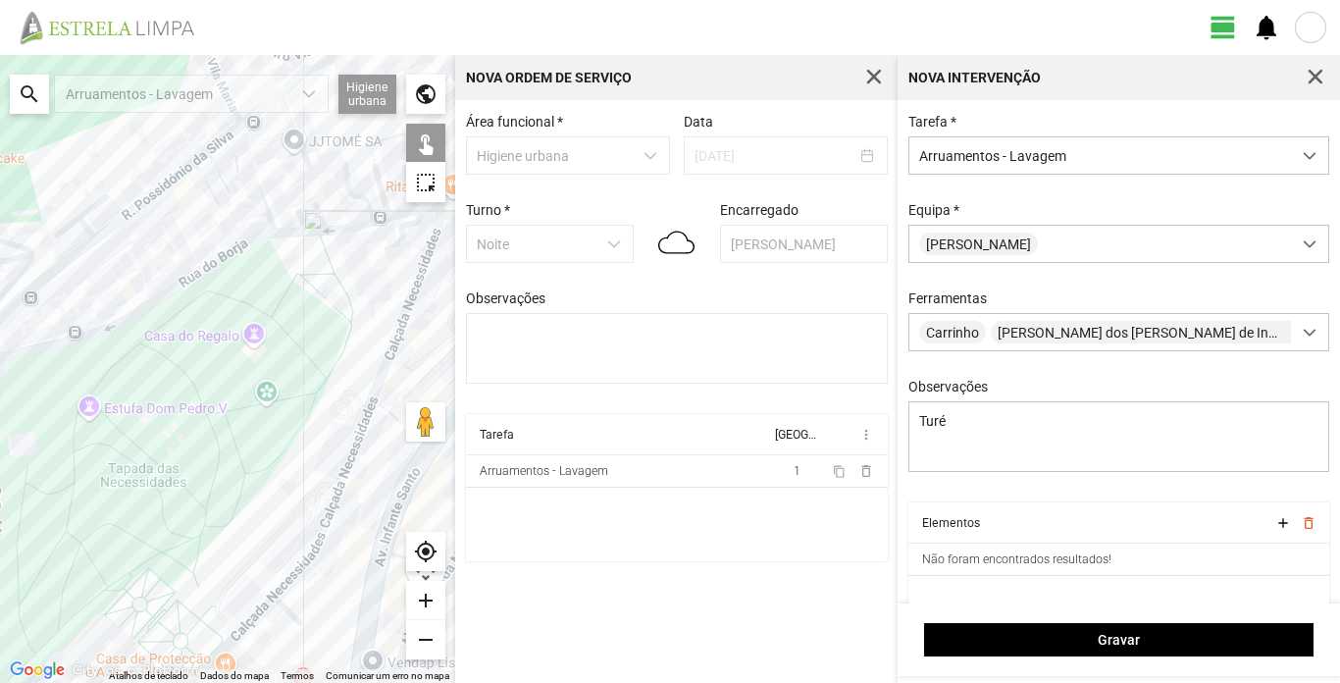
drag, startPoint x: 42, startPoint y: 370, endPoint x: 749, endPoint y: 448, distance: 710.9
click at [749, 448] on div "← Mover para a esquerda → Mover para a direita ↑ Mover para cima ↓ Mover para b…" at bounding box center [670, 369] width 1340 height 628
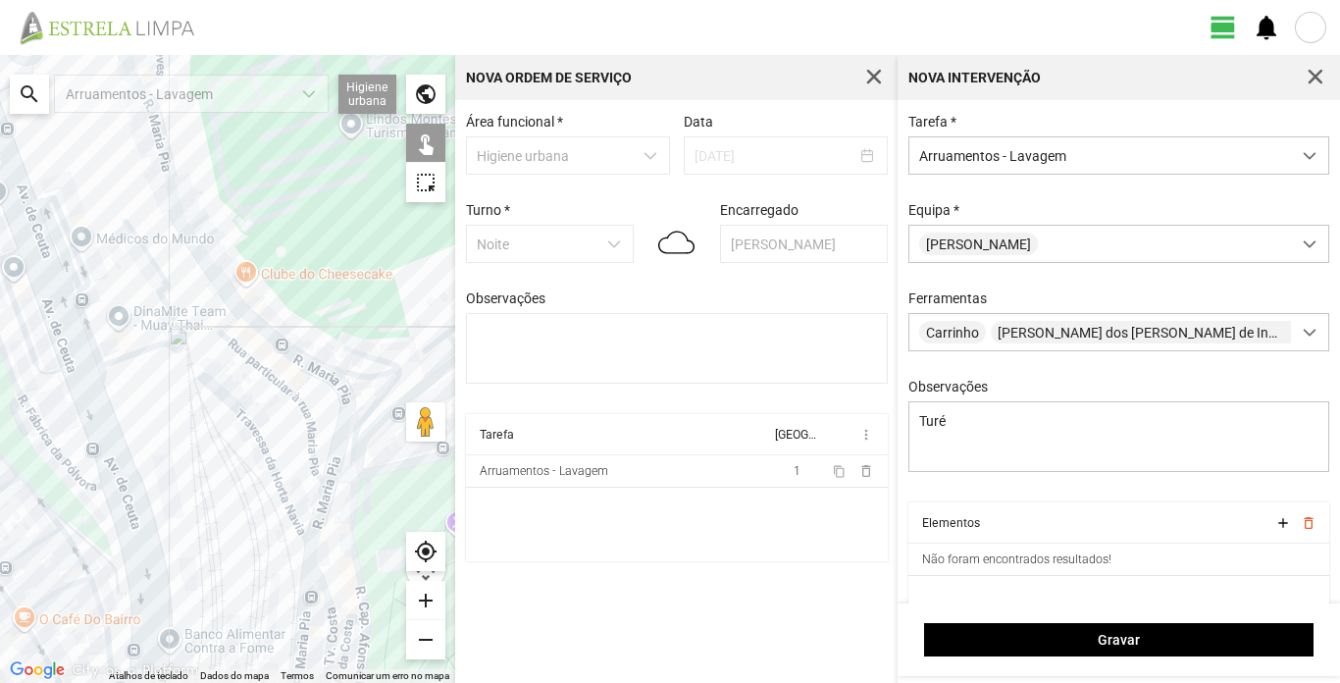
drag, startPoint x: 278, startPoint y: 386, endPoint x: 567, endPoint y: 456, distance: 298.0
click at [567, 456] on div "← Mover para a esquerda → Mover para a direita ↑ Mover para cima ↓ Mover para b…" at bounding box center [670, 369] width 1340 height 628
click at [199, 225] on div at bounding box center [227, 369] width 455 height 628
click at [199, 248] on div at bounding box center [227, 369] width 455 height 628
click at [254, 323] on div at bounding box center [227, 369] width 455 height 628
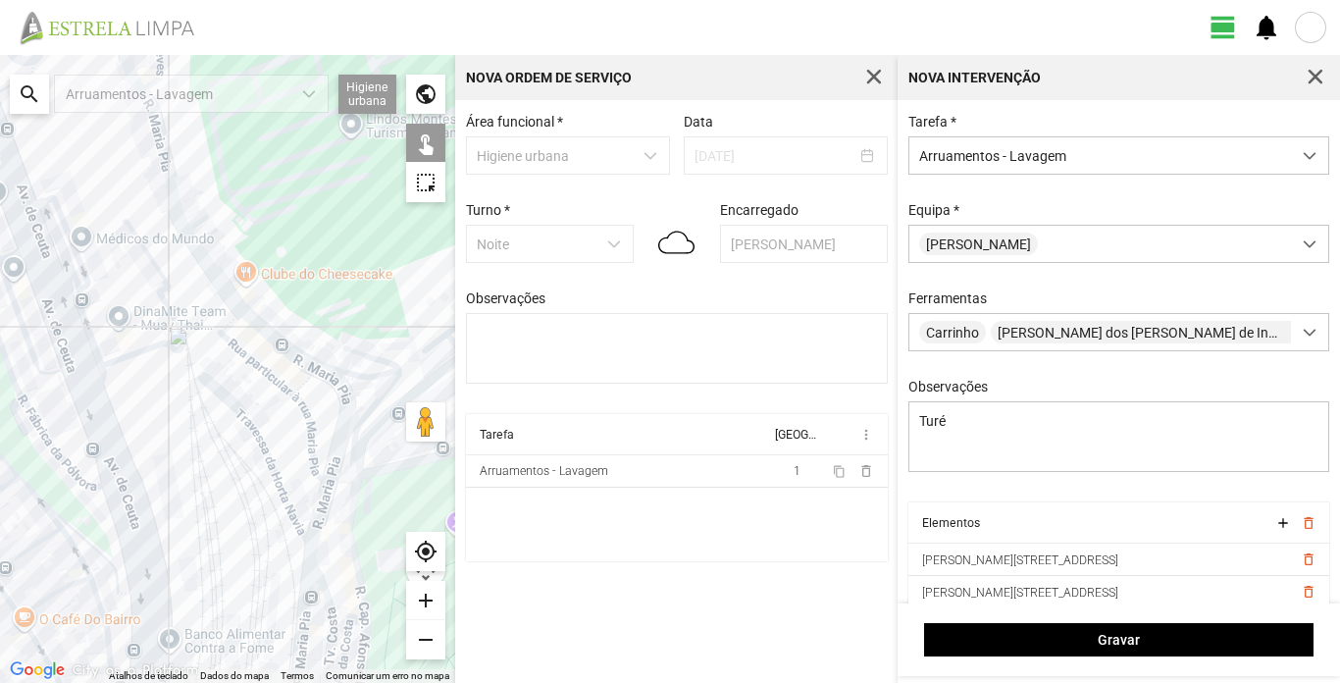
click at [323, 370] on div at bounding box center [227, 369] width 455 height 628
click at [341, 388] on div at bounding box center [227, 369] width 455 height 628
click at [322, 501] on div at bounding box center [227, 369] width 455 height 628
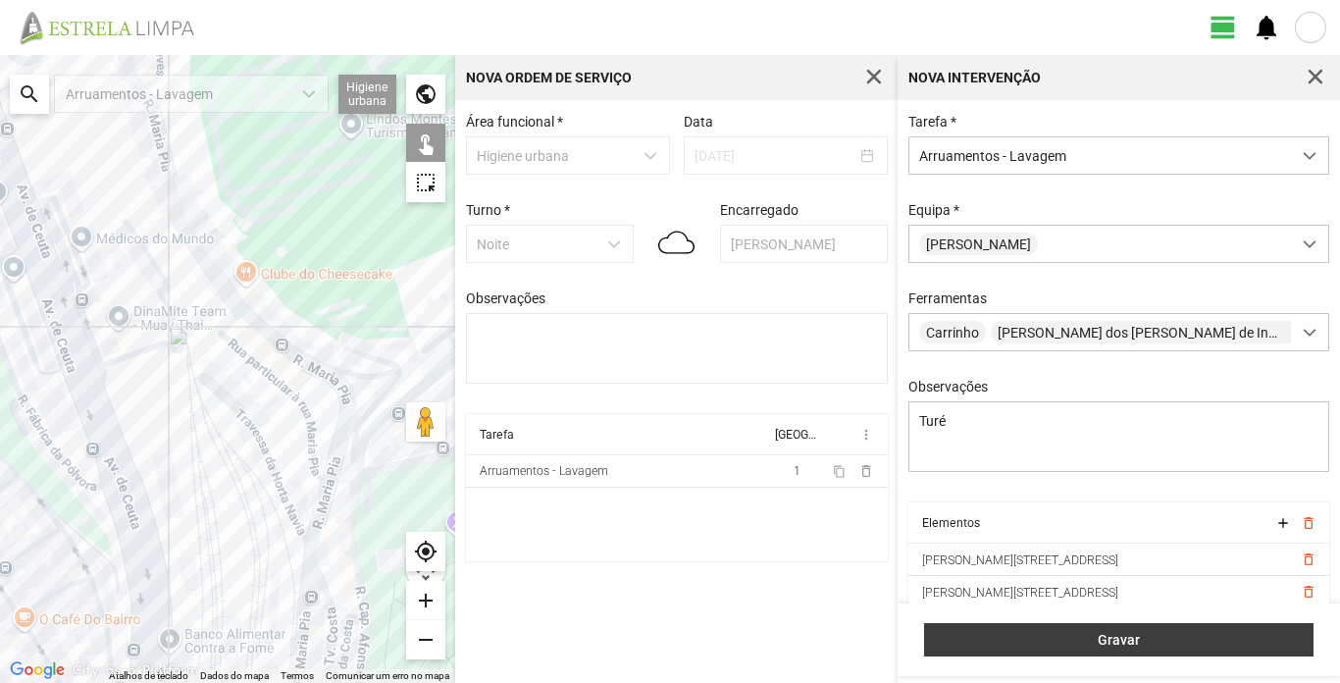
click at [1164, 640] on span "Gravar" at bounding box center [1119, 640] width 369 height 16
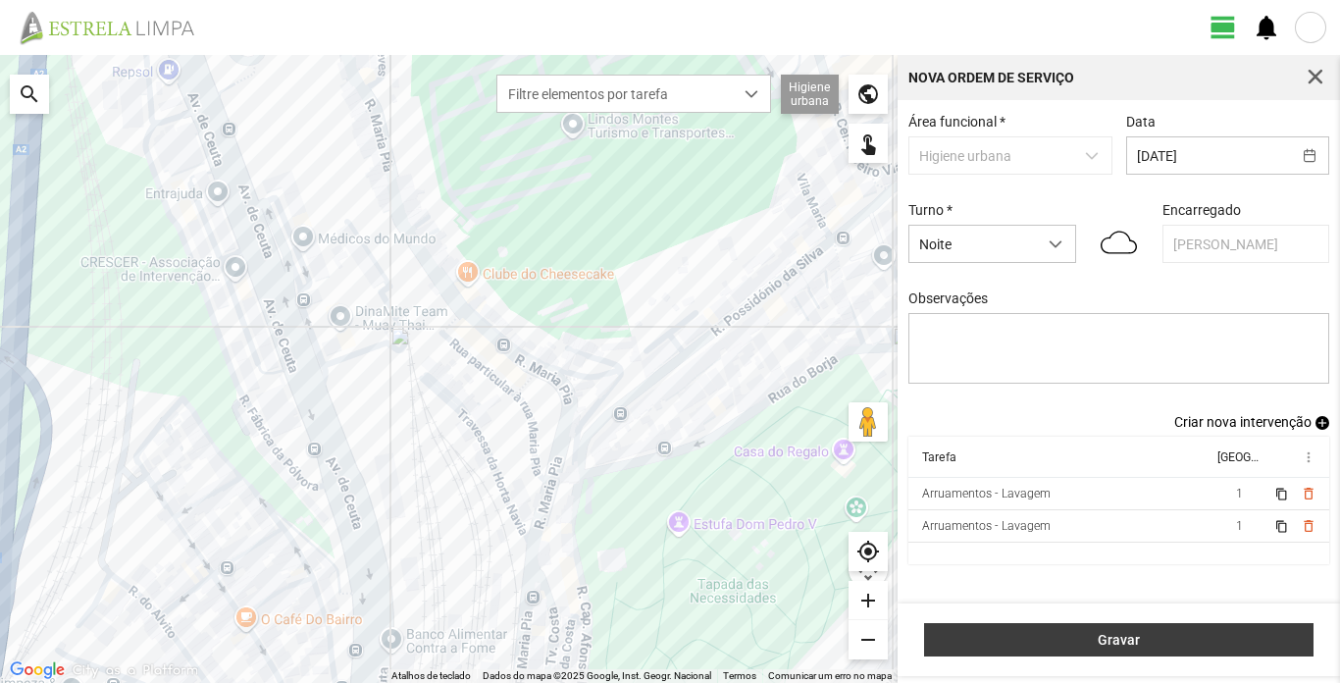
click at [1180, 644] on span "Gravar" at bounding box center [1119, 640] width 369 height 16
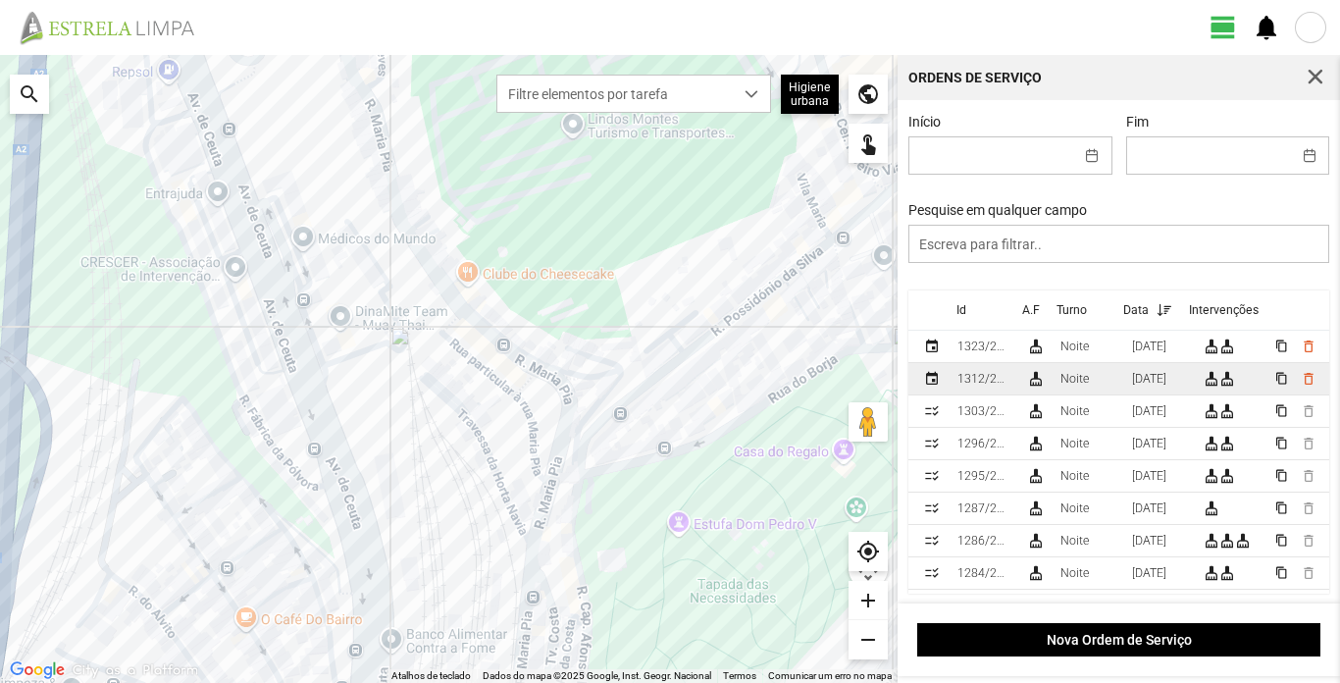
click at [969, 386] on div "1312/2025" at bounding box center [984, 379] width 53 height 14
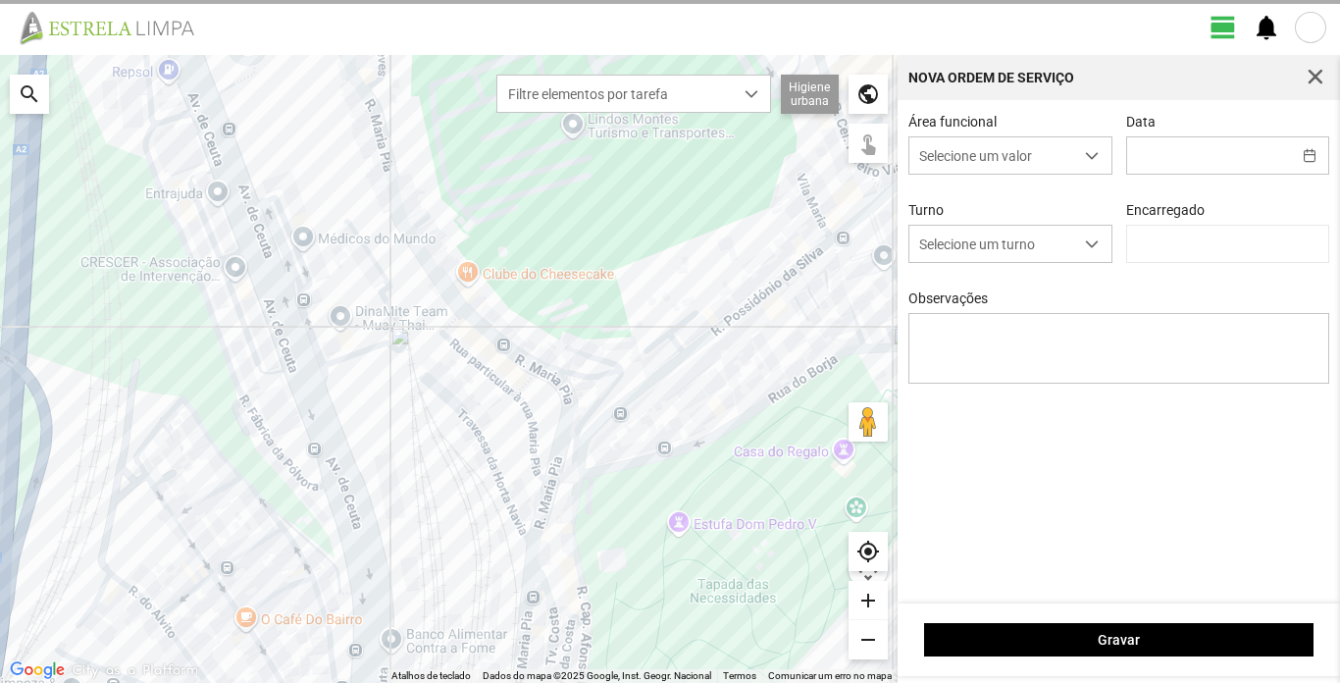
type input "[DATE]"
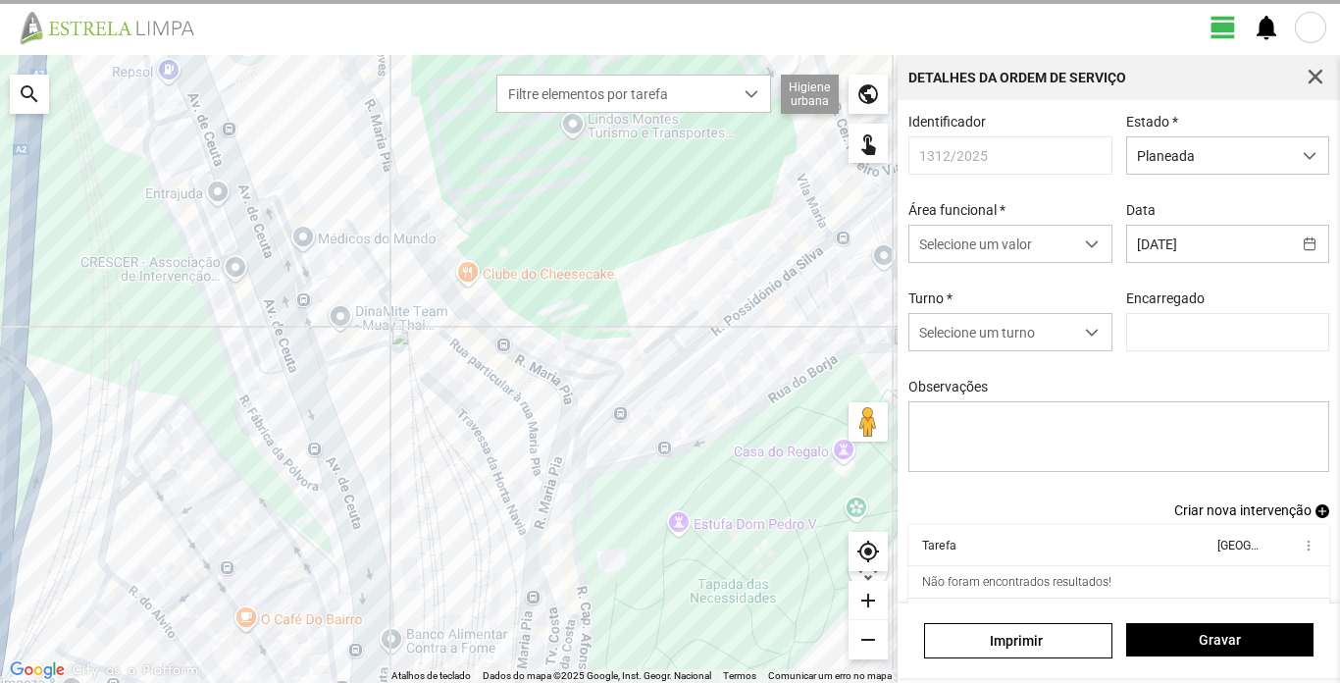
type input "[PERSON_NAME]"
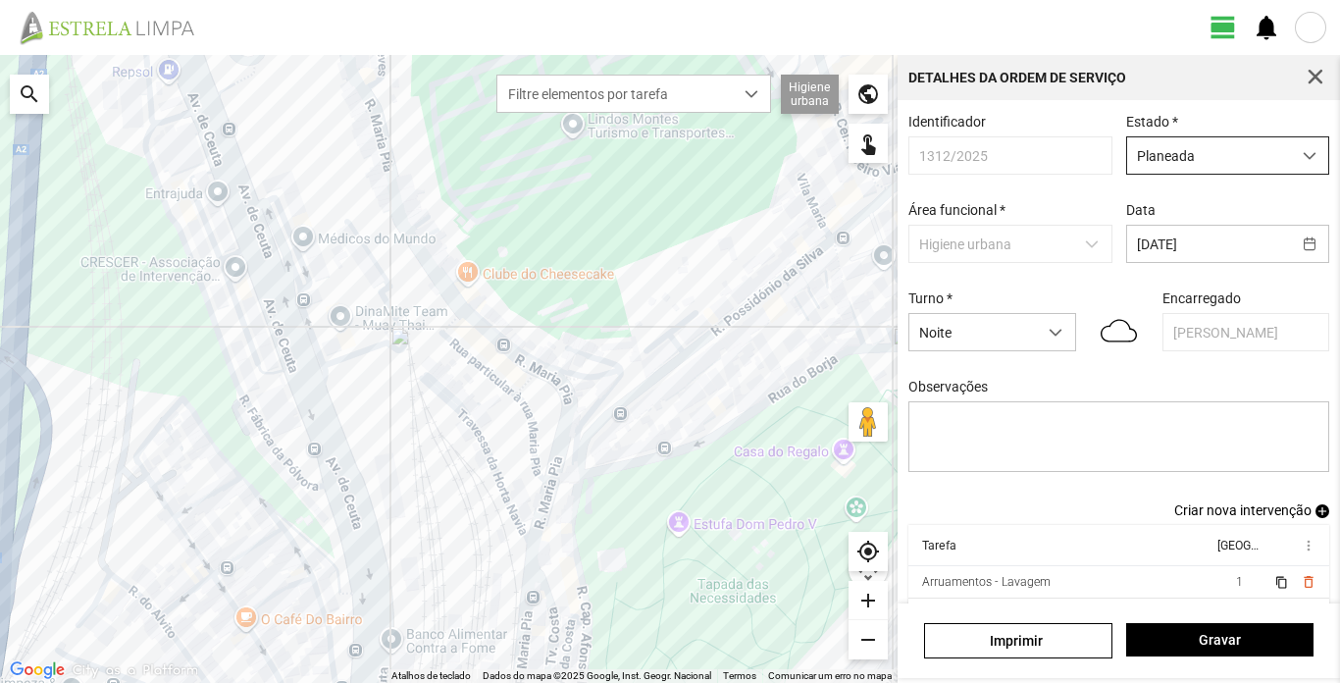
click at [1303, 154] on span "dropdown trigger" at bounding box center [1310, 156] width 14 height 14
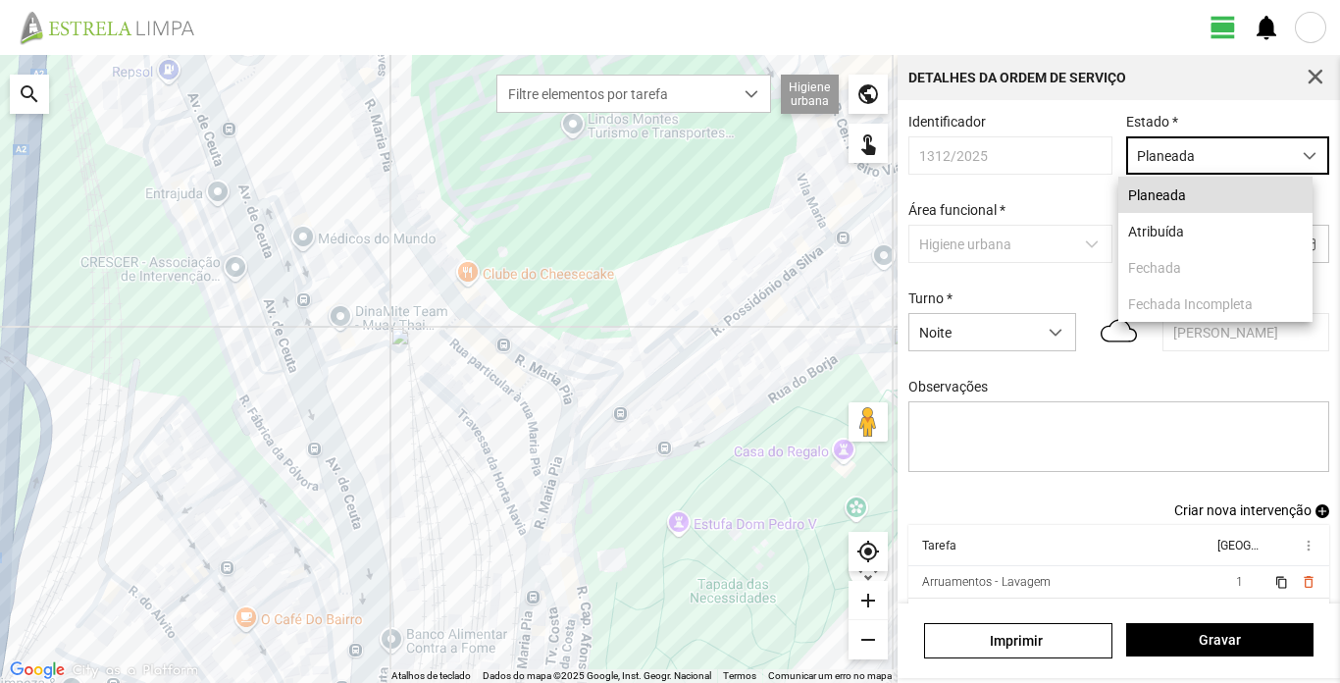
scroll to position [11, 87]
click at [1182, 232] on li "Atribuída" at bounding box center [1216, 231] width 194 height 36
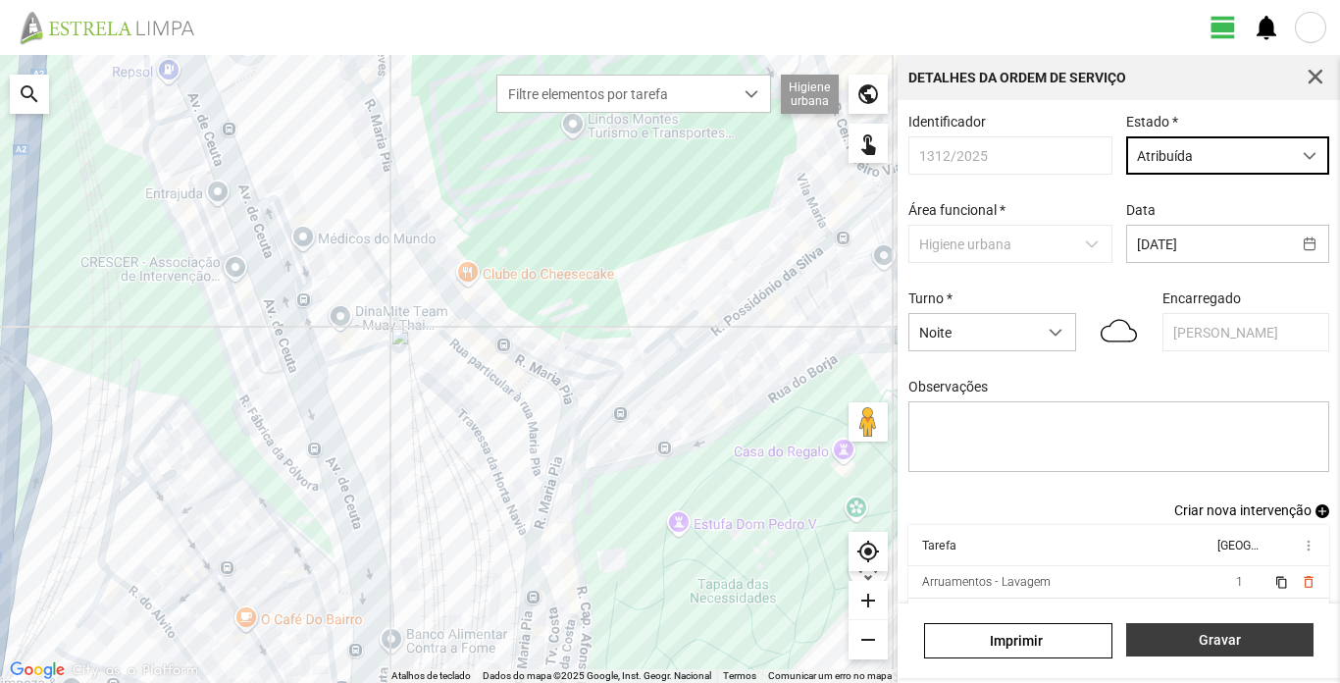
click at [1206, 647] on span "Gravar" at bounding box center [1219, 640] width 167 height 16
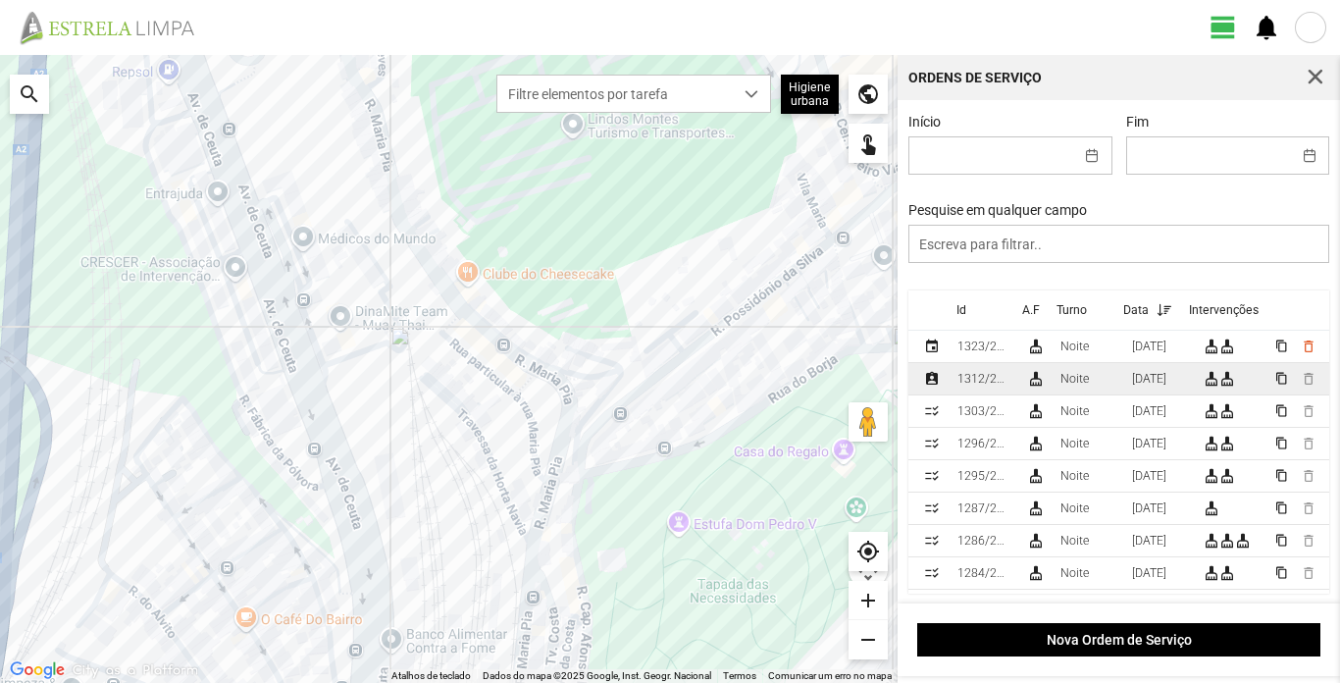
click at [980, 386] on div "1312/2025" at bounding box center [984, 379] width 53 height 14
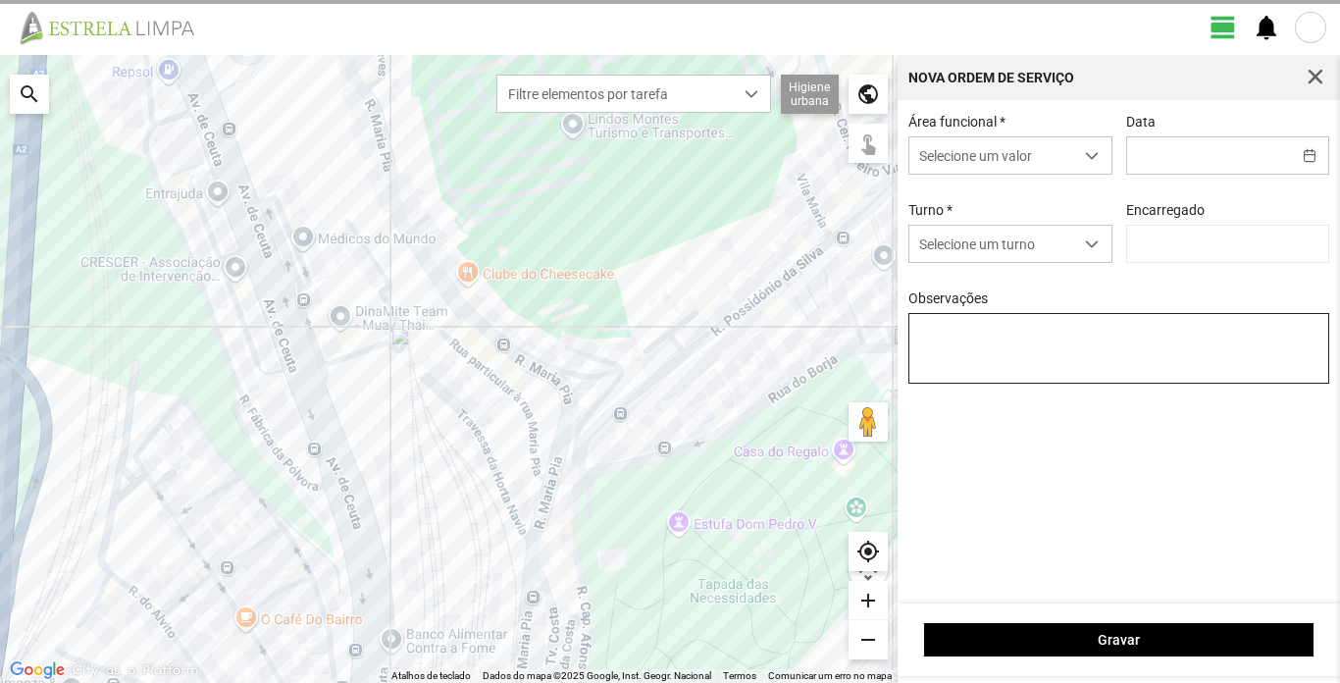
type input "[DATE]"
type input "[PERSON_NAME]"
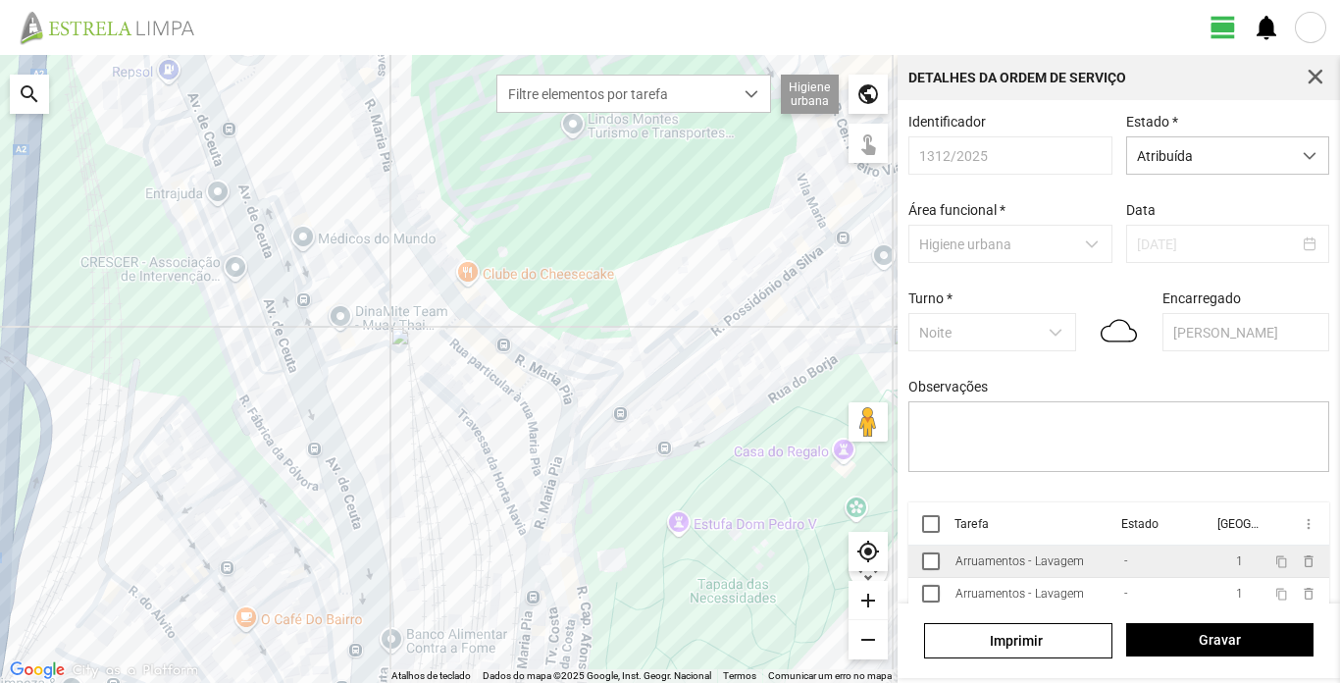
click at [1005, 568] on div "Arruamentos - Lavagem" at bounding box center [1020, 561] width 129 height 14
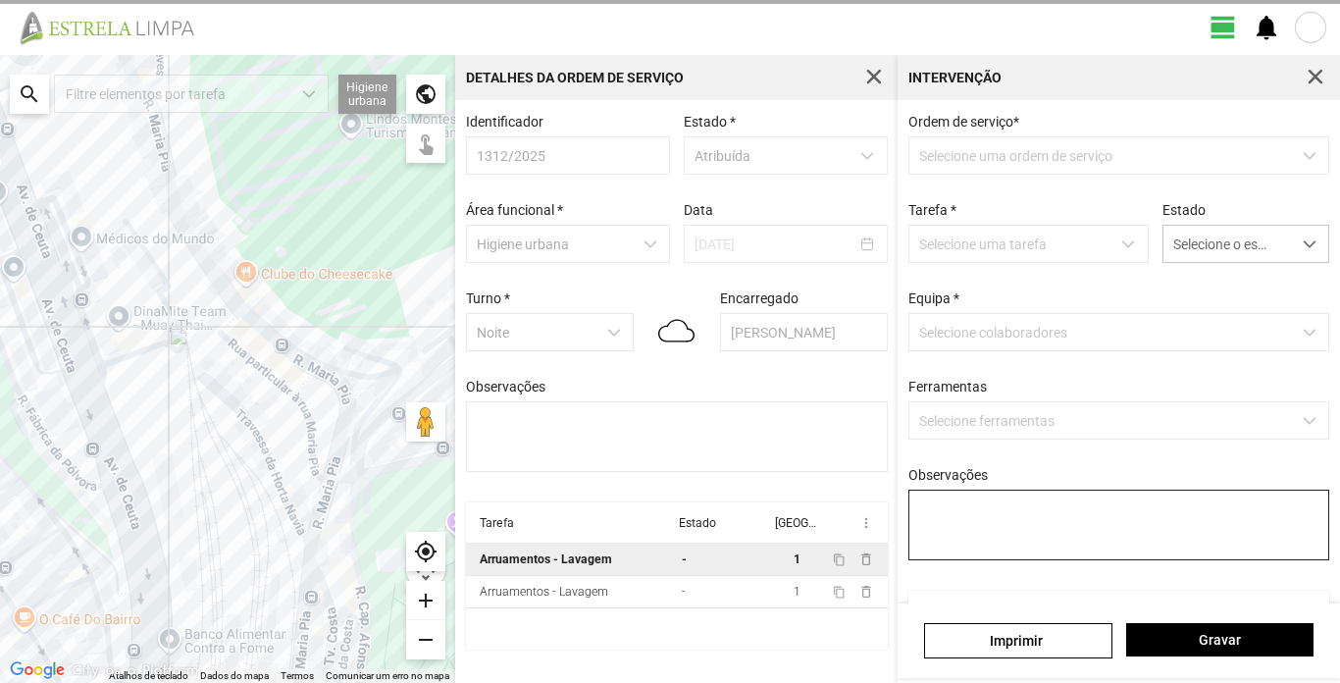
type textarea "[PERSON_NAME]"
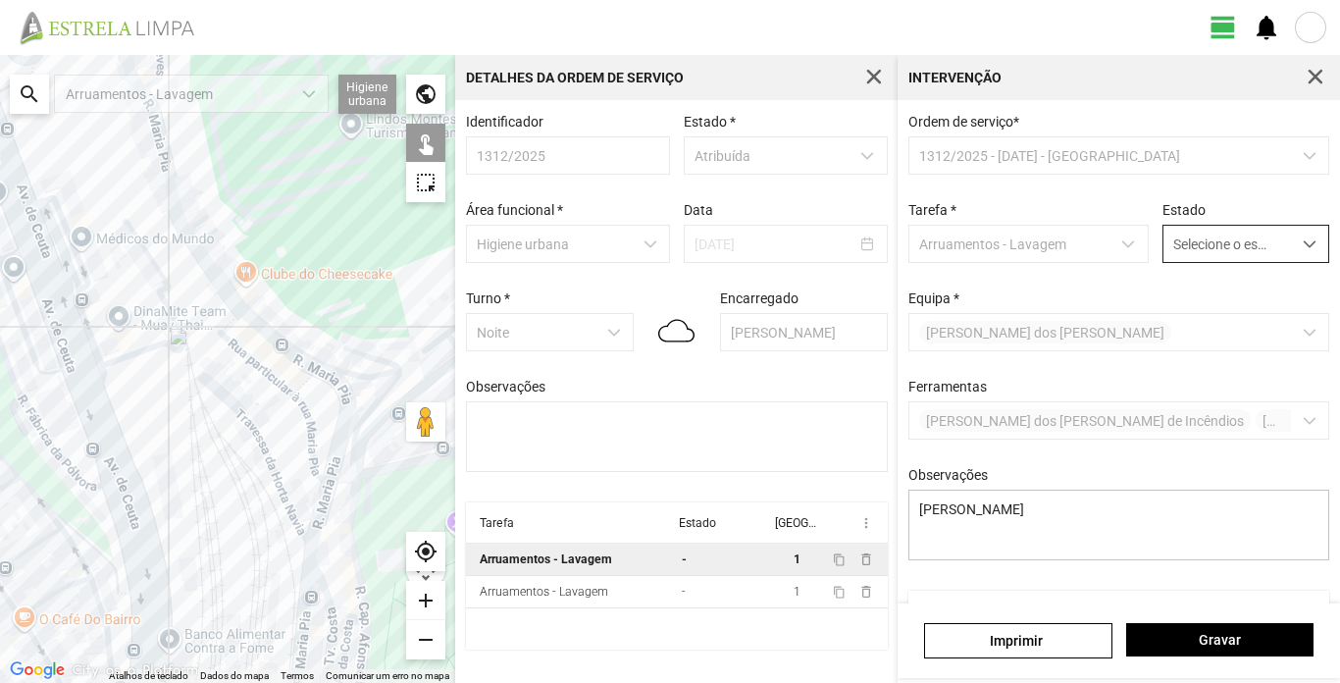
click at [1303, 244] on span "dropdown trigger" at bounding box center [1310, 244] width 14 height 14
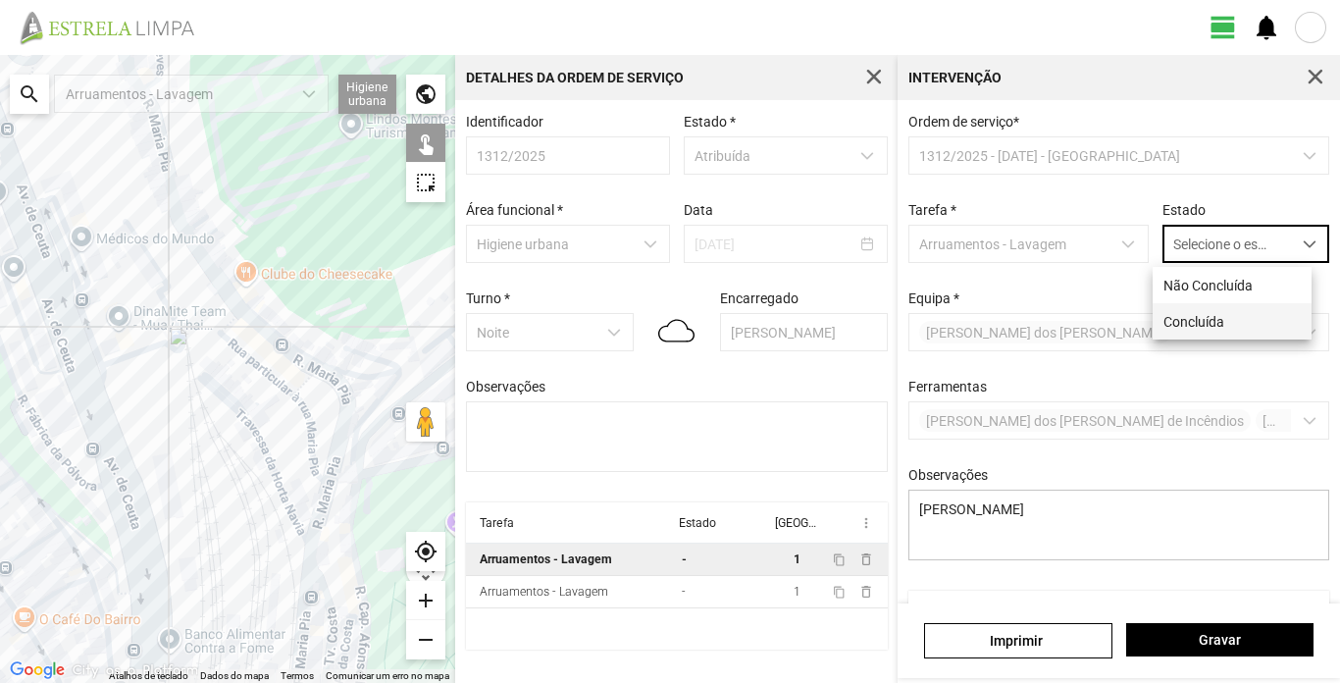
click at [1218, 326] on li "Concluída" at bounding box center [1232, 321] width 159 height 36
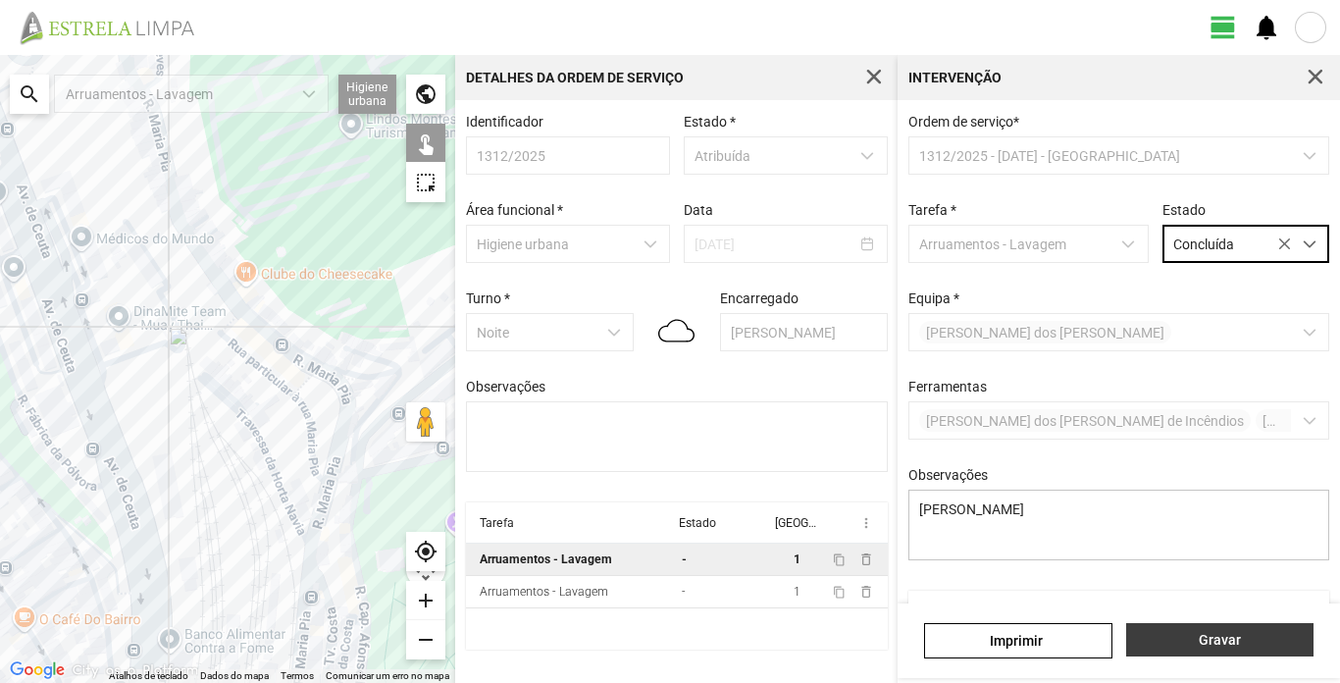
click at [1200, 638] on span "Gravar" at bounding box center [1219, 640] width 167 height 16
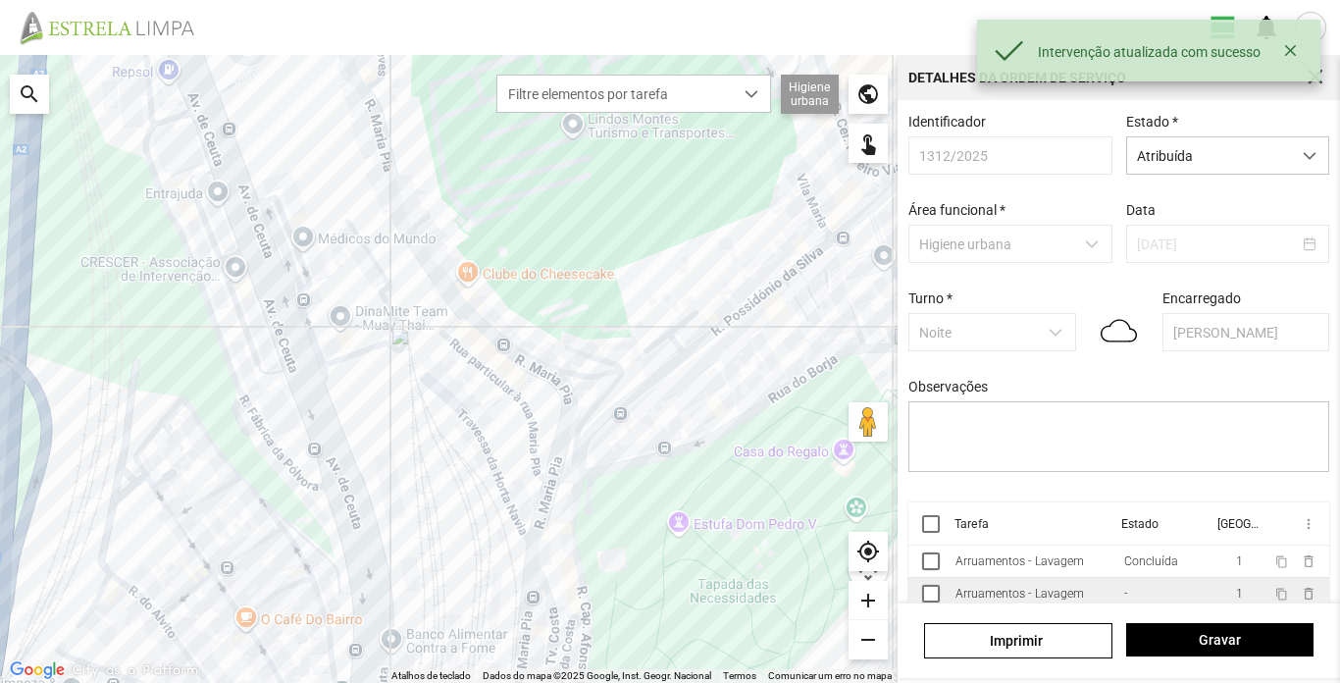
click at [1073, 596] on div "Arruamentos - Lavagem" at bounding box center [1020, 594] width 129 height 14
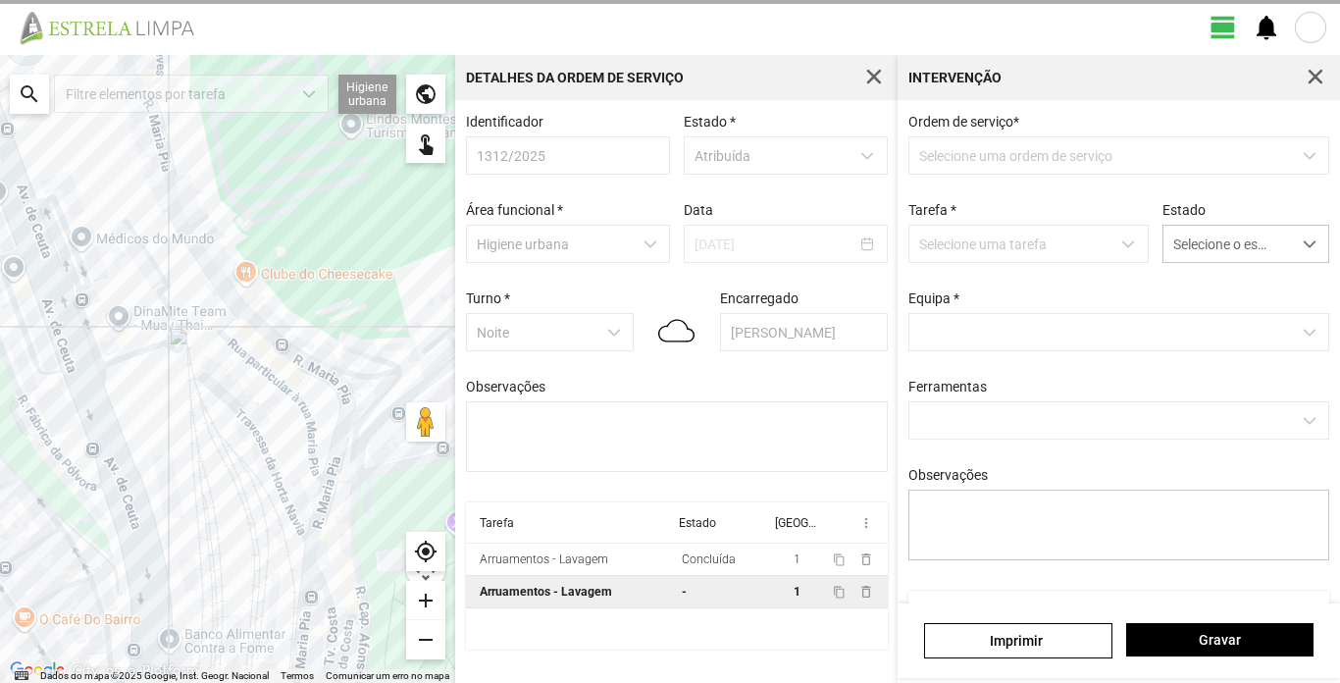
type textarea "Turé"
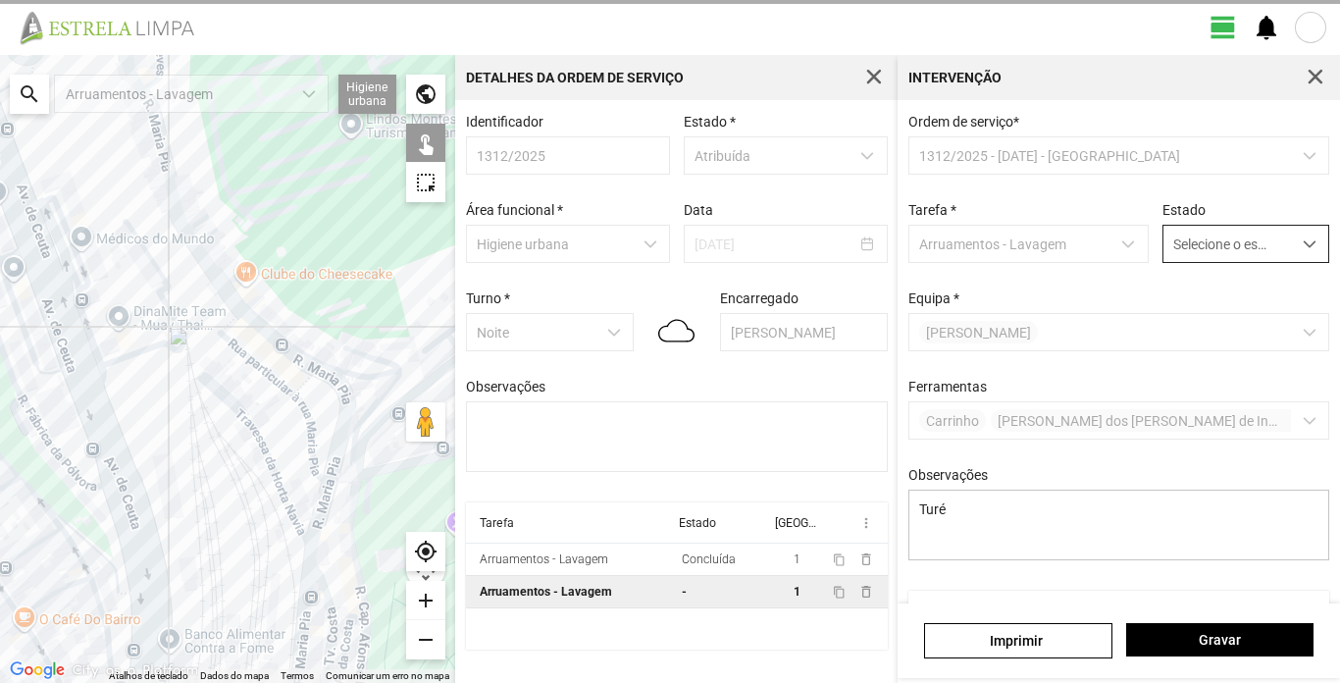
click at [1298, 239] on div "dropdown trigger" at bounding box center [1310, 244] width 38 height 36
click at [1303, 251] on span "dropdown trigger" at bounding box center [1310, 244] width 14 height 14
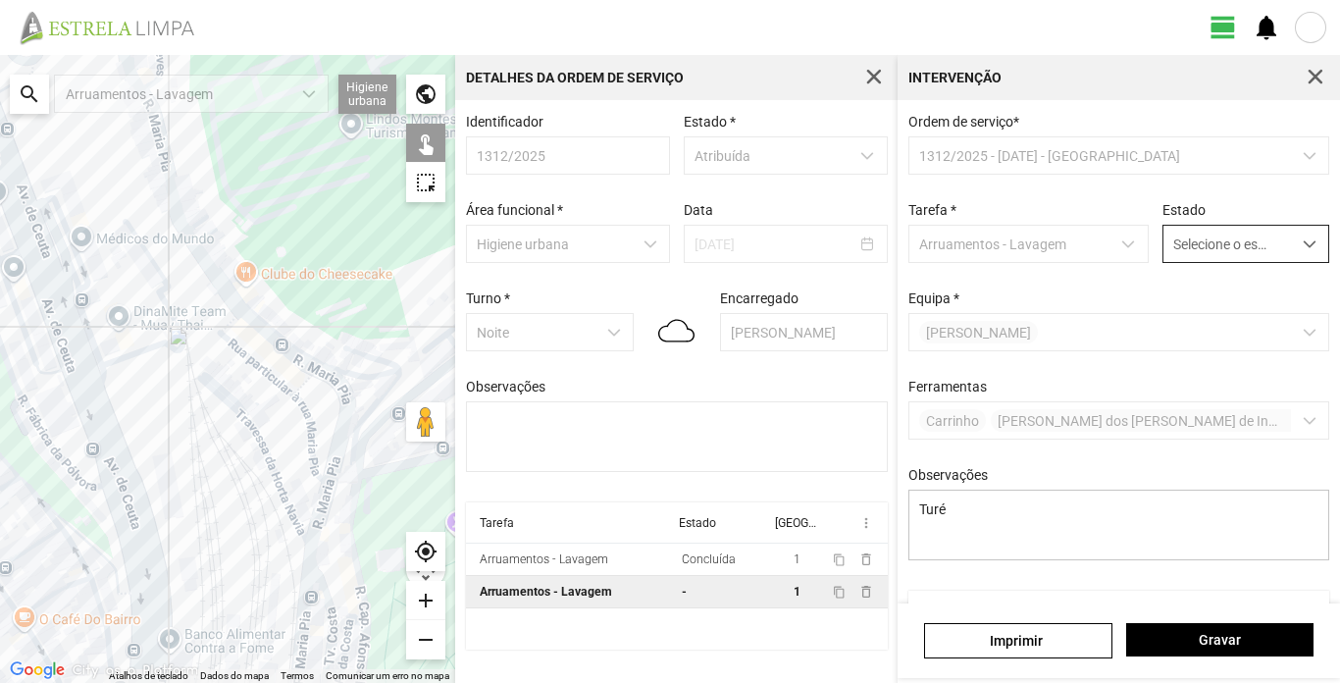
click at [1303, 243] on span "dropdown trigger" at bounding box center [1310, 244] width 14 height 14
click at [1199, 321] on li "Concluída" at bounding box center [1232, 321] width 159 height 36
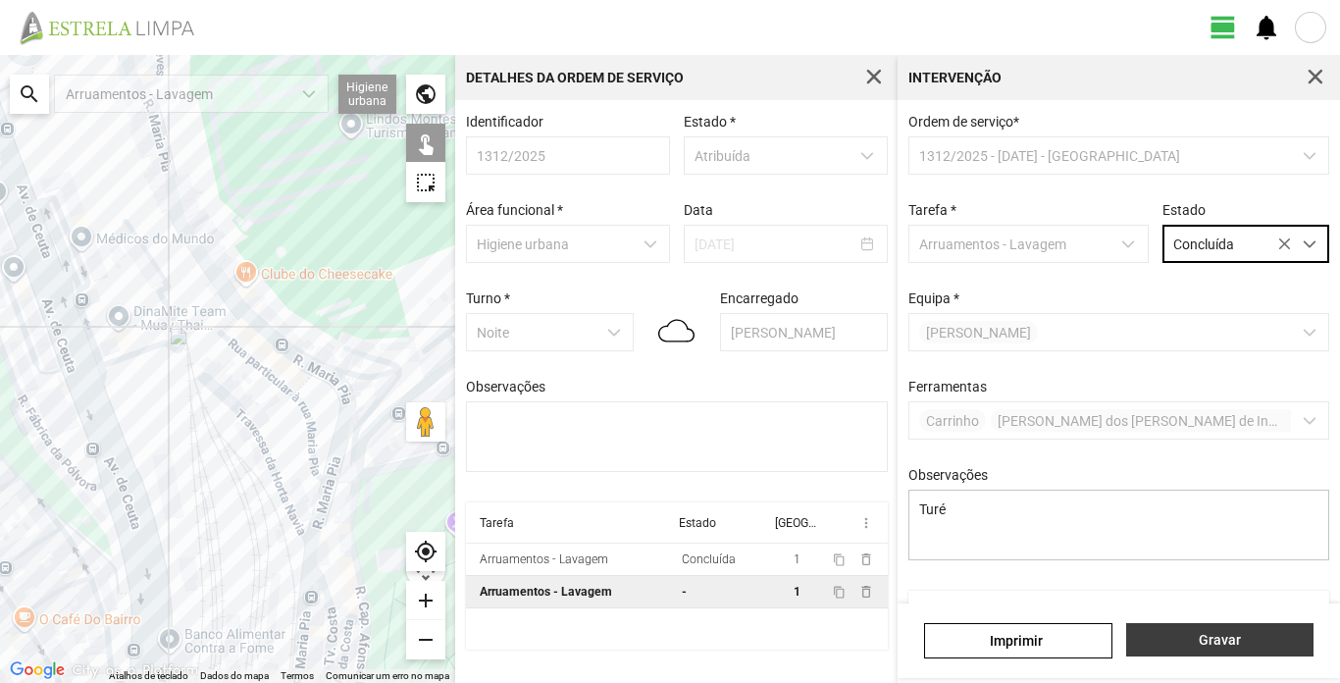
click at [1211, 640] on span "Gravar" at bounding box center [1219, 640] width 167 height 16
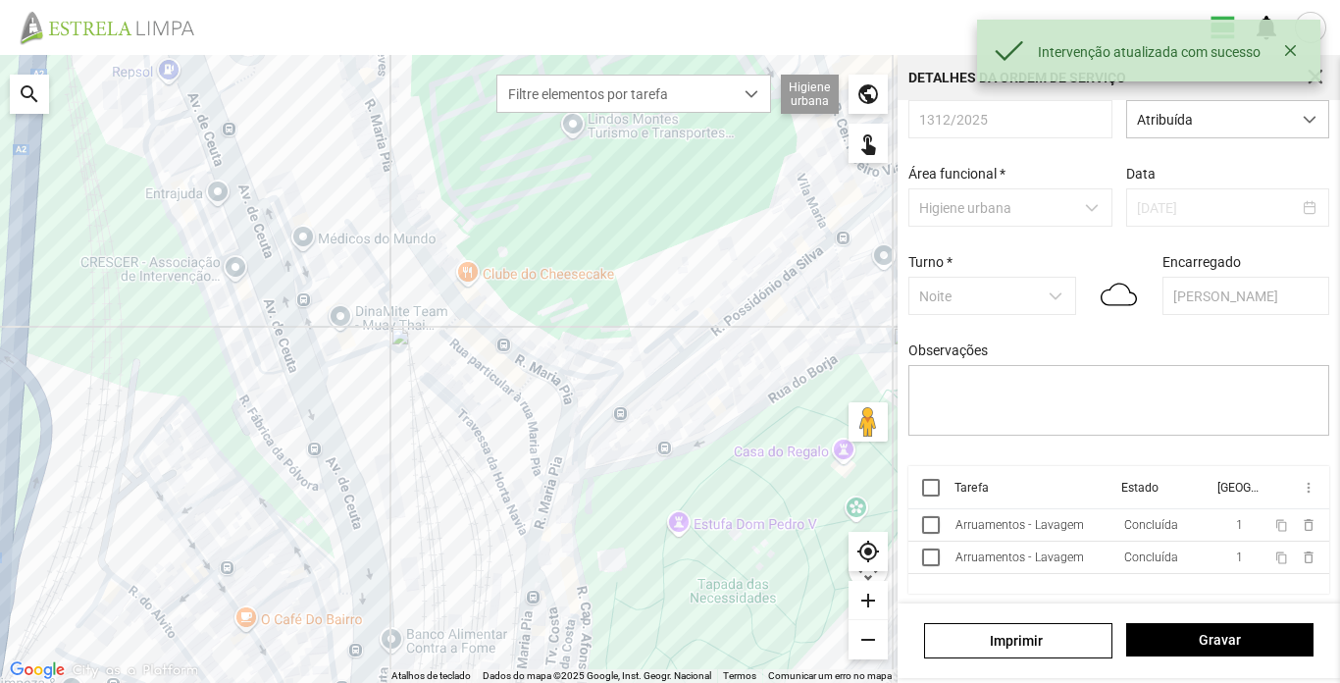
scroll to position [44, 0]
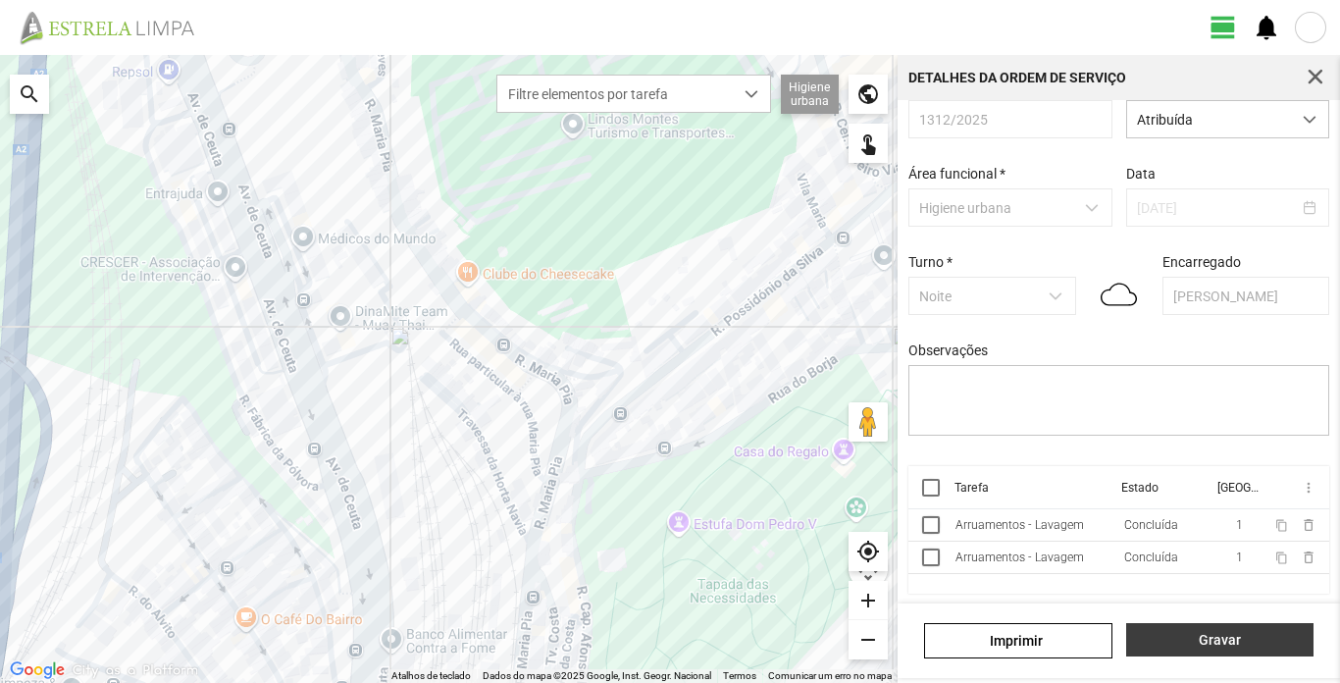
click at [1213, 632] on span "Gravar" at bounding box center [1219, 640] width 167 height 16
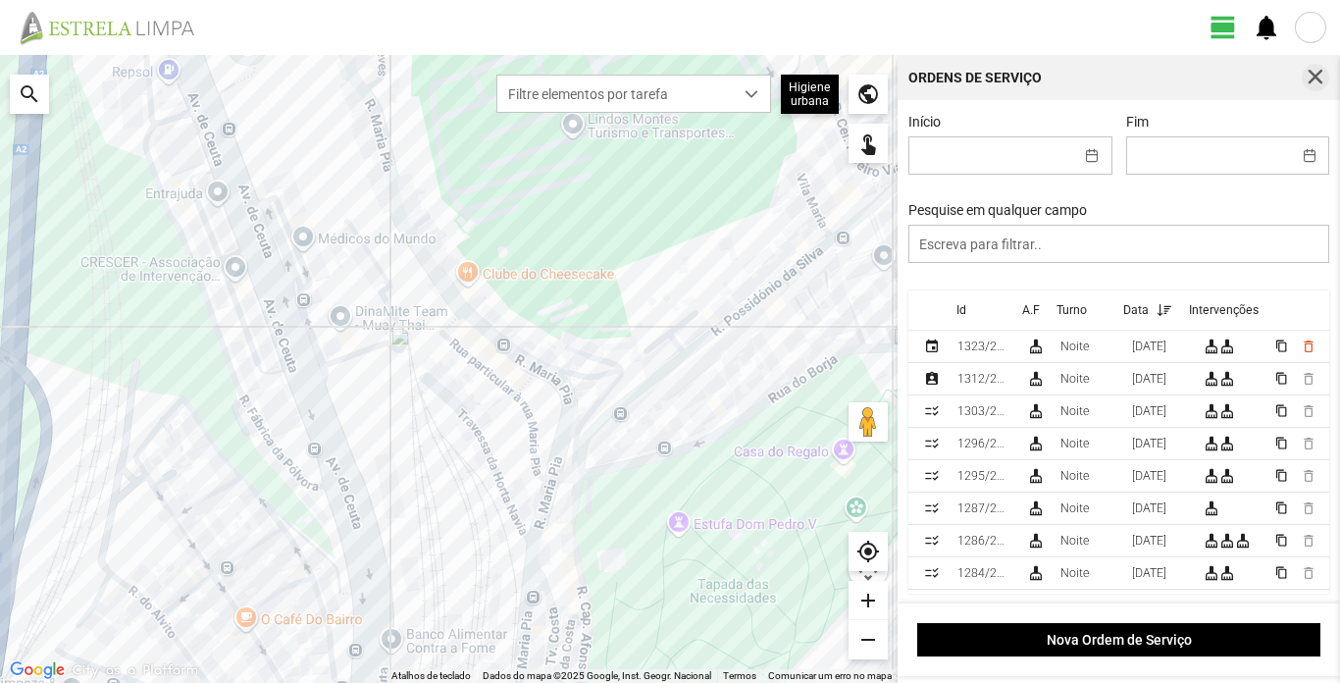
click at [1318, 73] on span "button" at bounding box center [1316, 78] width 18 height 18
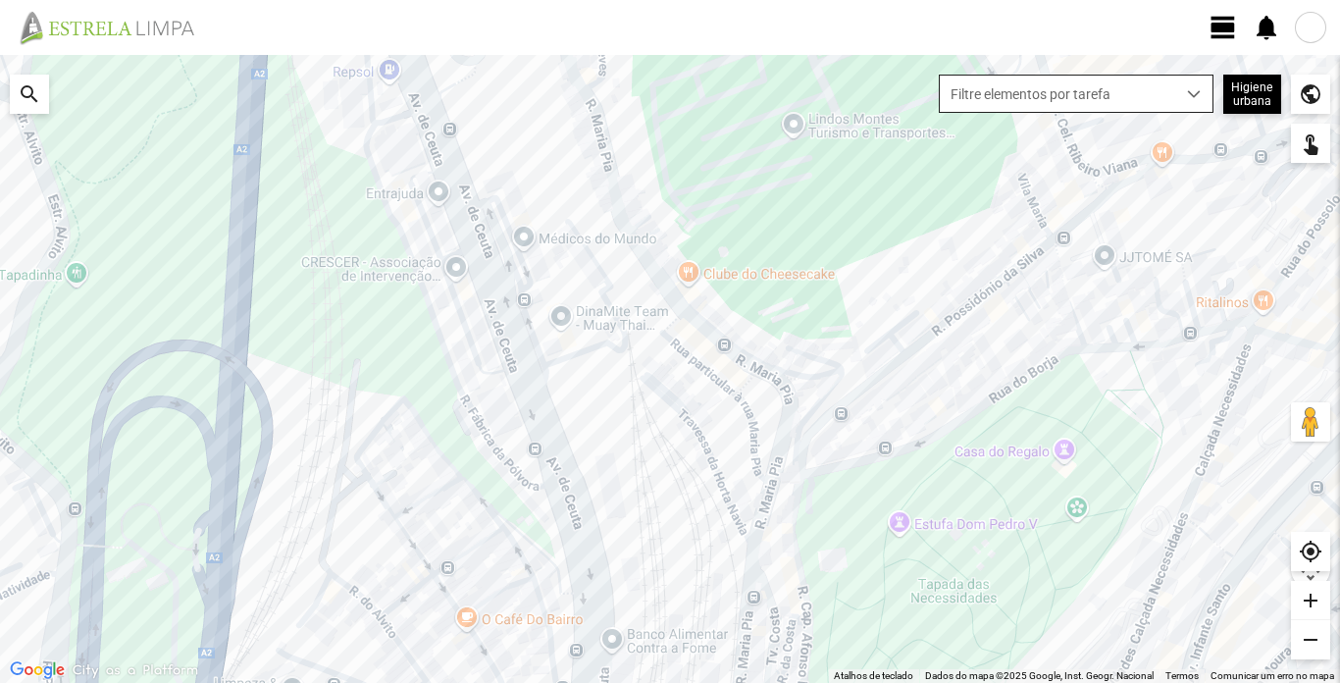
click at [1198, 91] on span "dropdown trigger" at bounding box center [1194, 94] width 14 height 14
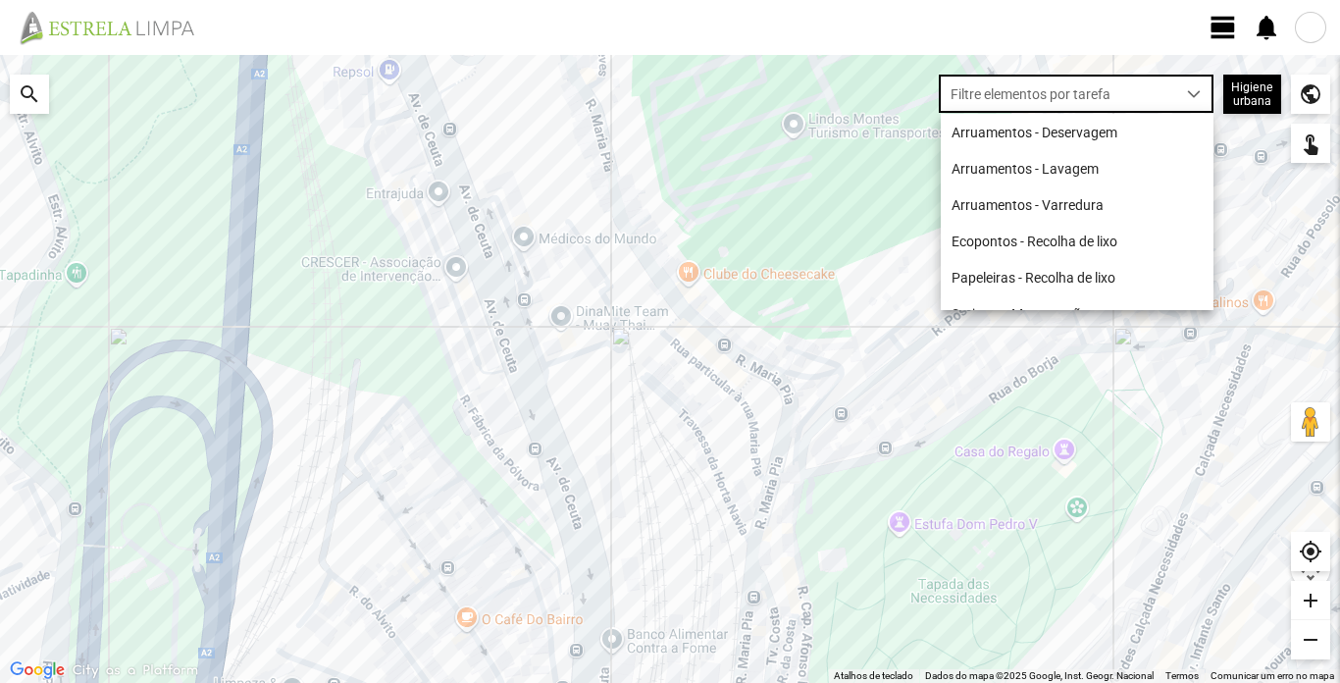
scroll to position [11, 87]
click at [1035, 175] on li "Arruamentos - Lavagem" at bounding box center [1077, 168] width 273 height 36
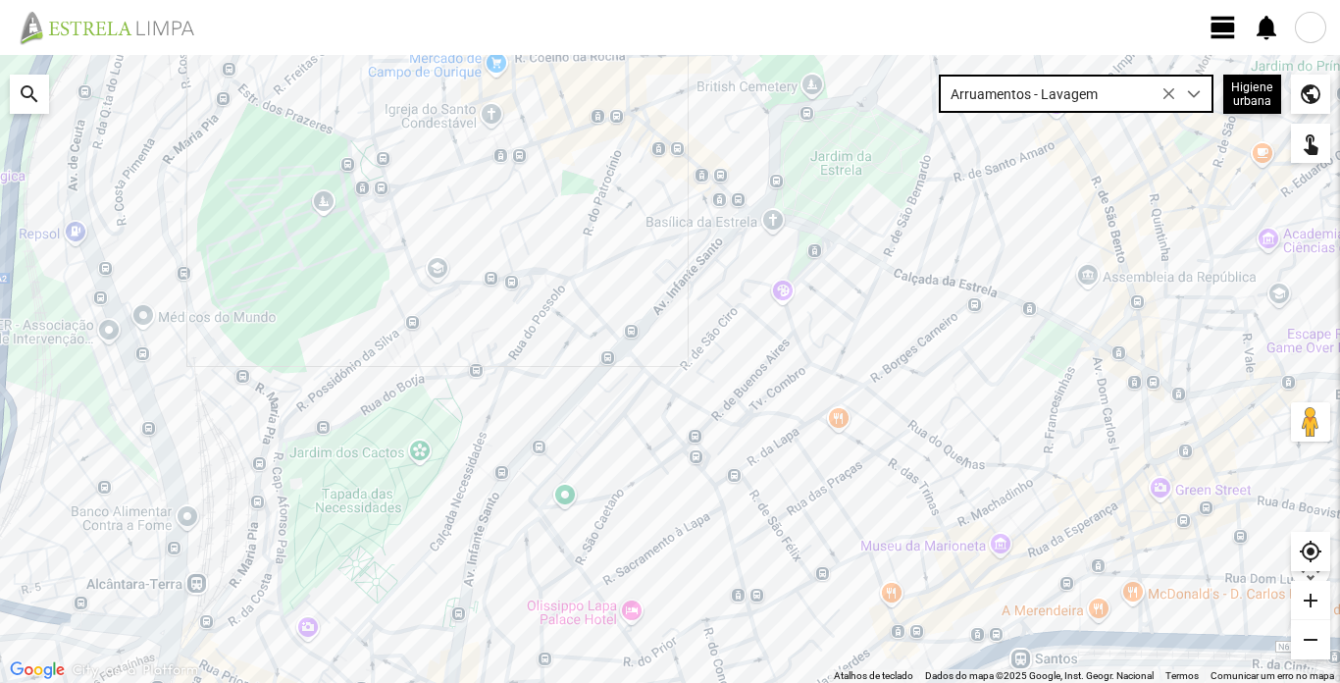
click at [1311, 26] on div at bounding box center [1310, 27] width 31 height 31
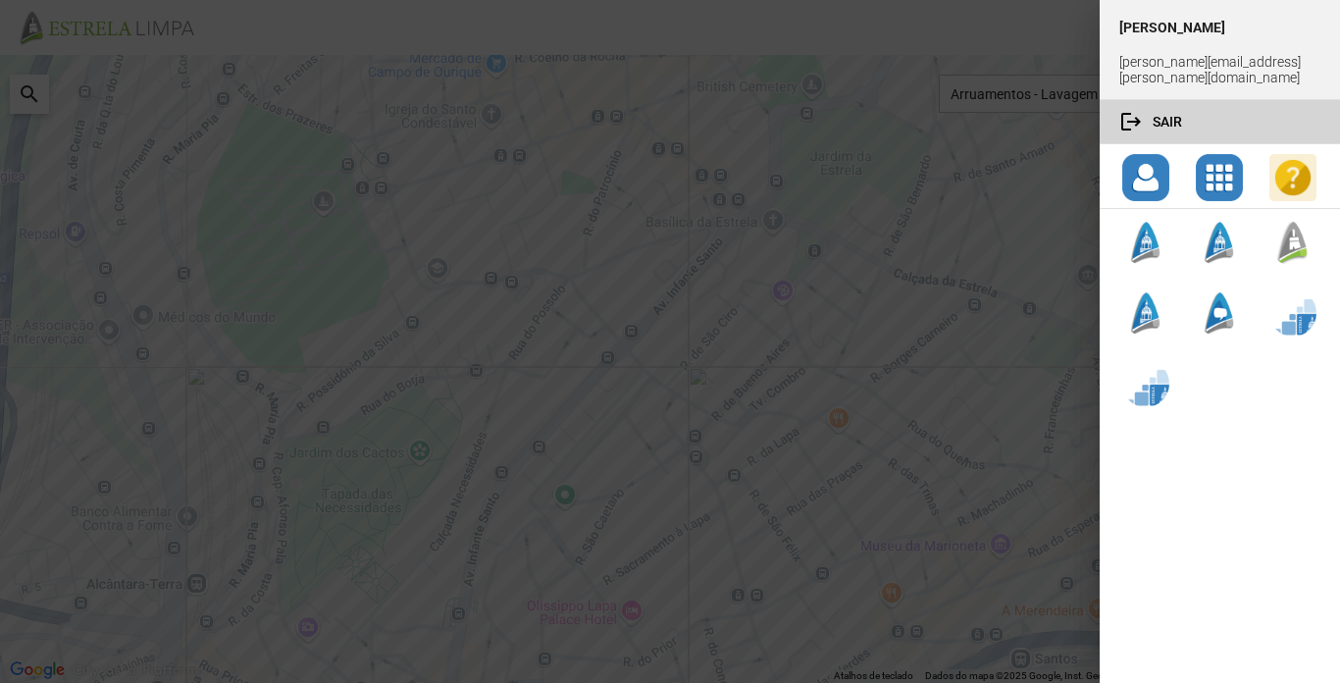
click at [1167, 110] on button "logout Sair" at bounding box center [1220, 121] width 240 height 43
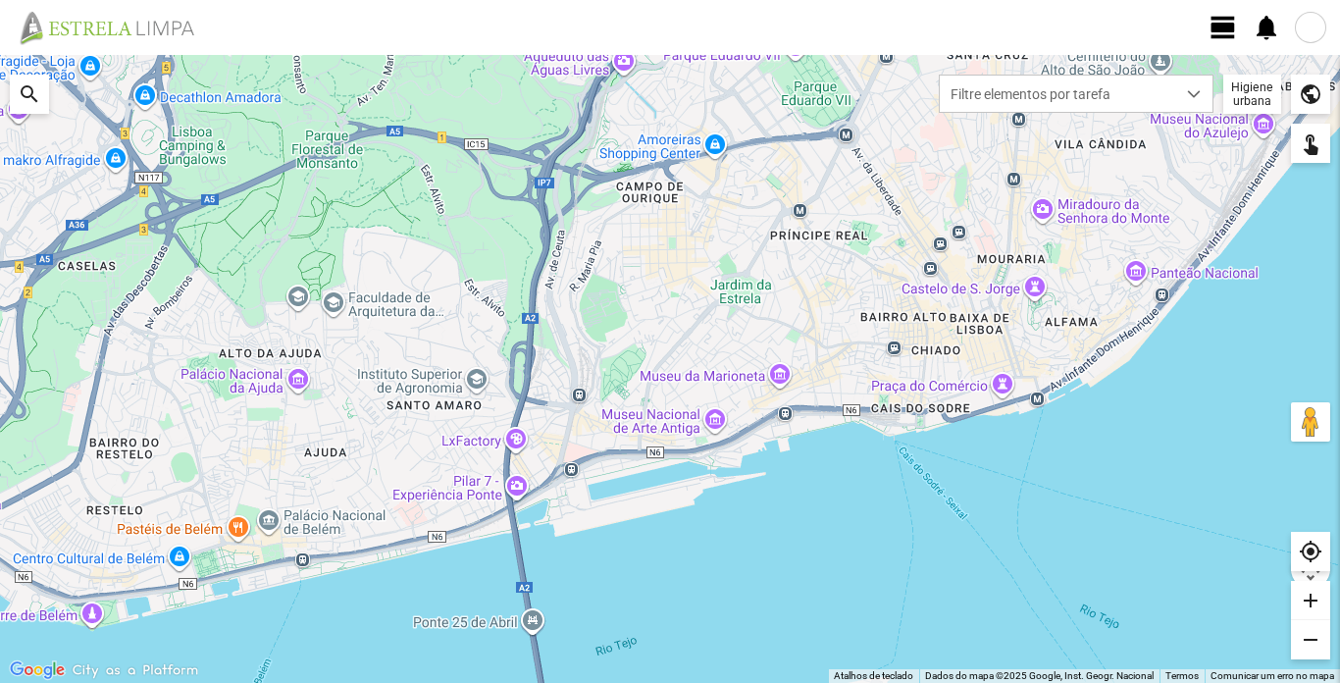
click at [1223, 24] on span "view_day" at bounding box center [1223, 27] width 29 height 29
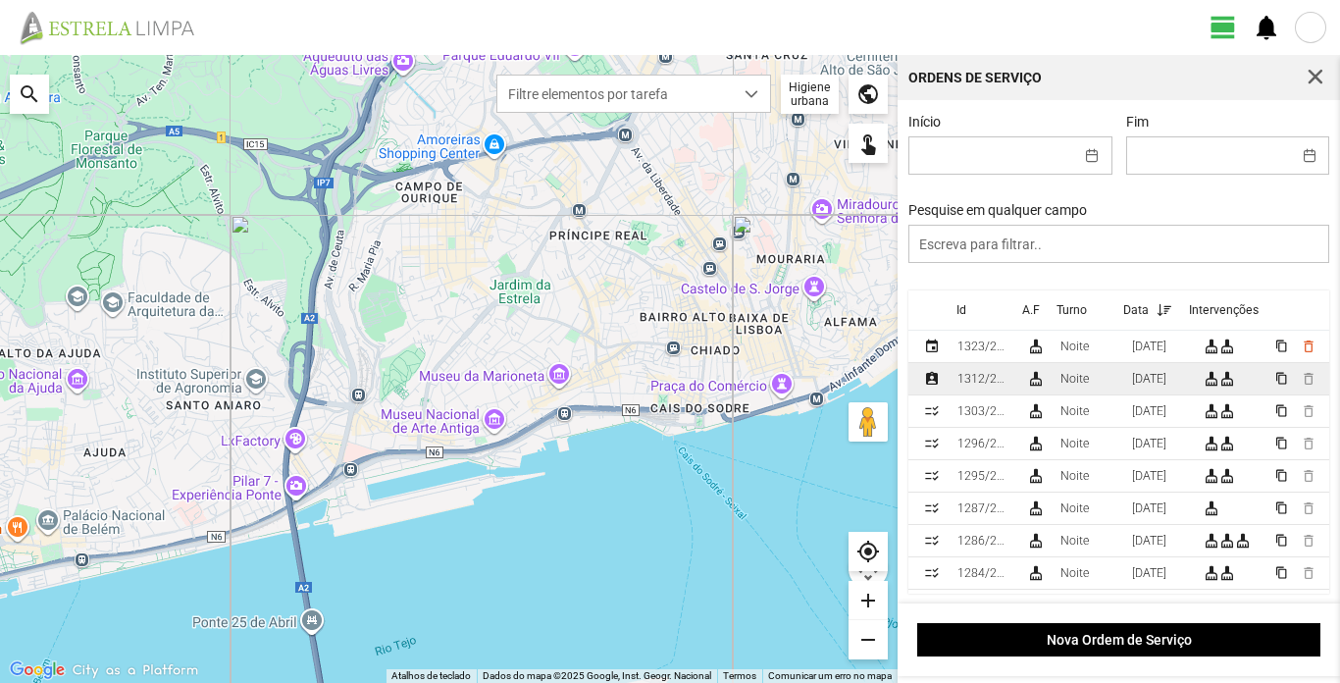
click at [985, 379] on div "1312/2025" at bounding box center [984, 379] width 53 height 14
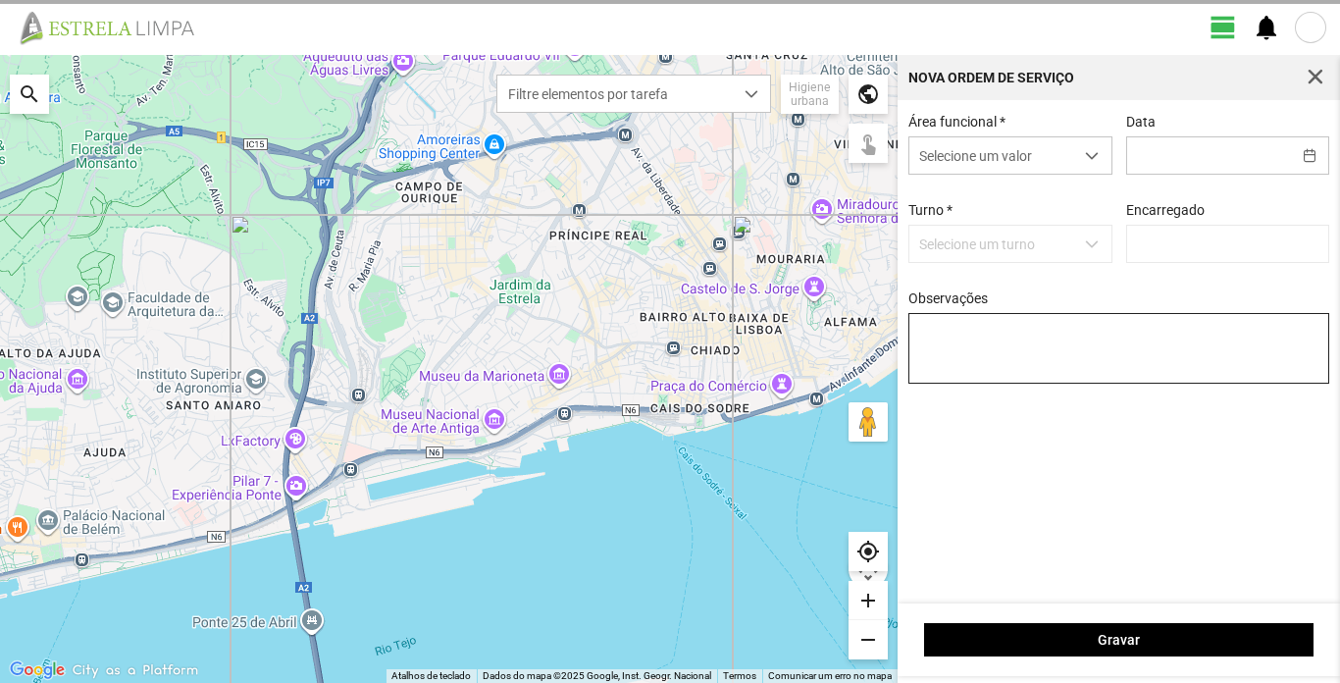
type input "[PERSON_NAME]"
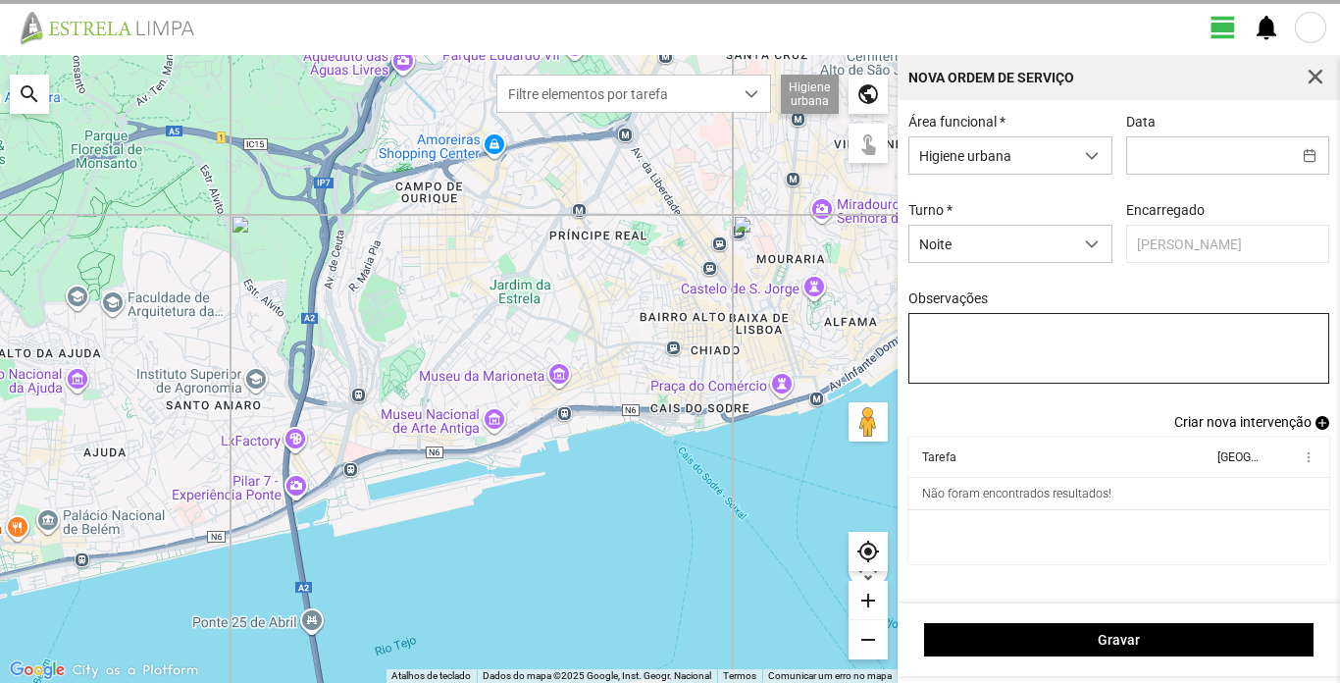
type input "[DATE]"
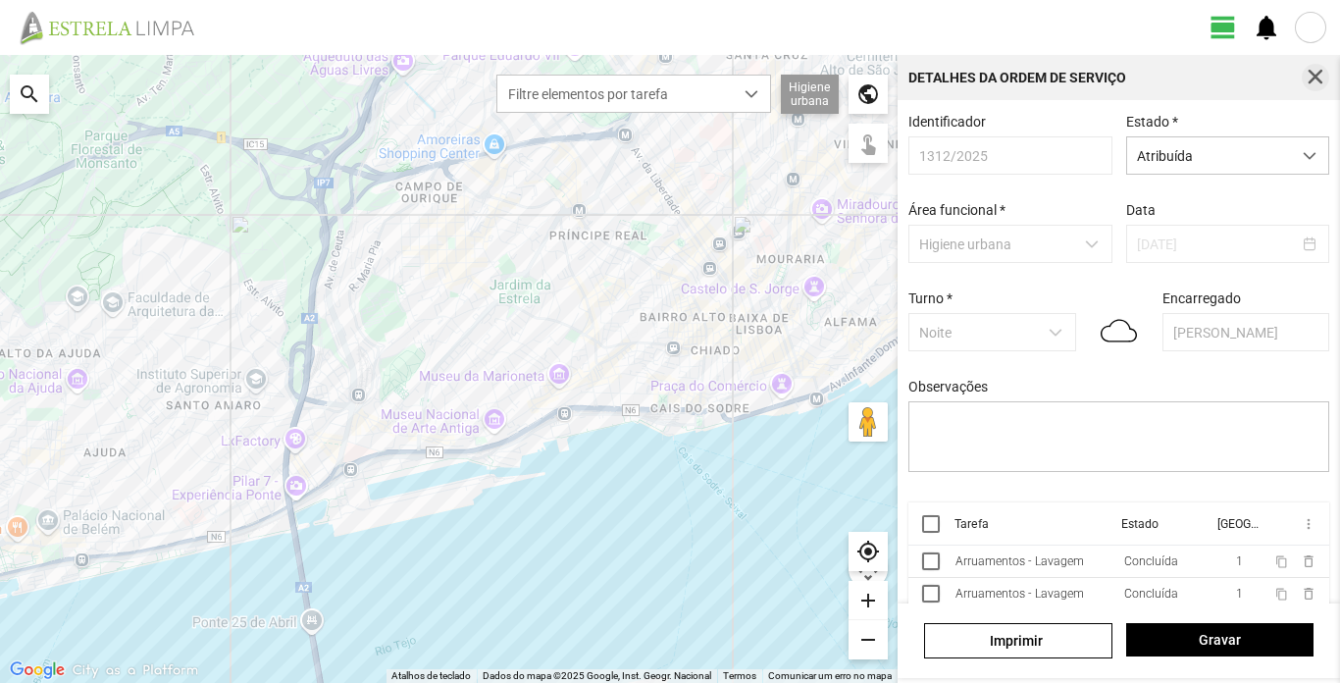
click at [1329, 79] on button "button" at bounding box center [1315, 77] width 27 height 27
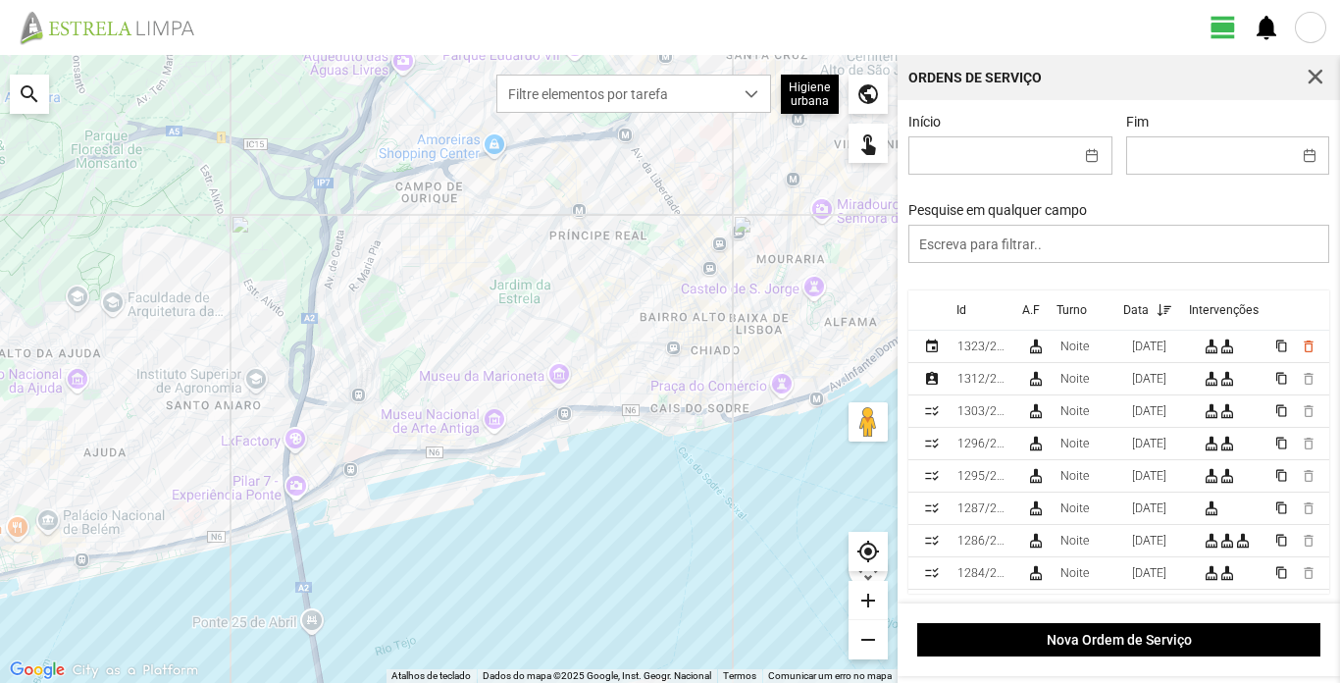
click at [1318, 35] on div at bounding box center [1310, 27] width 31 height 31
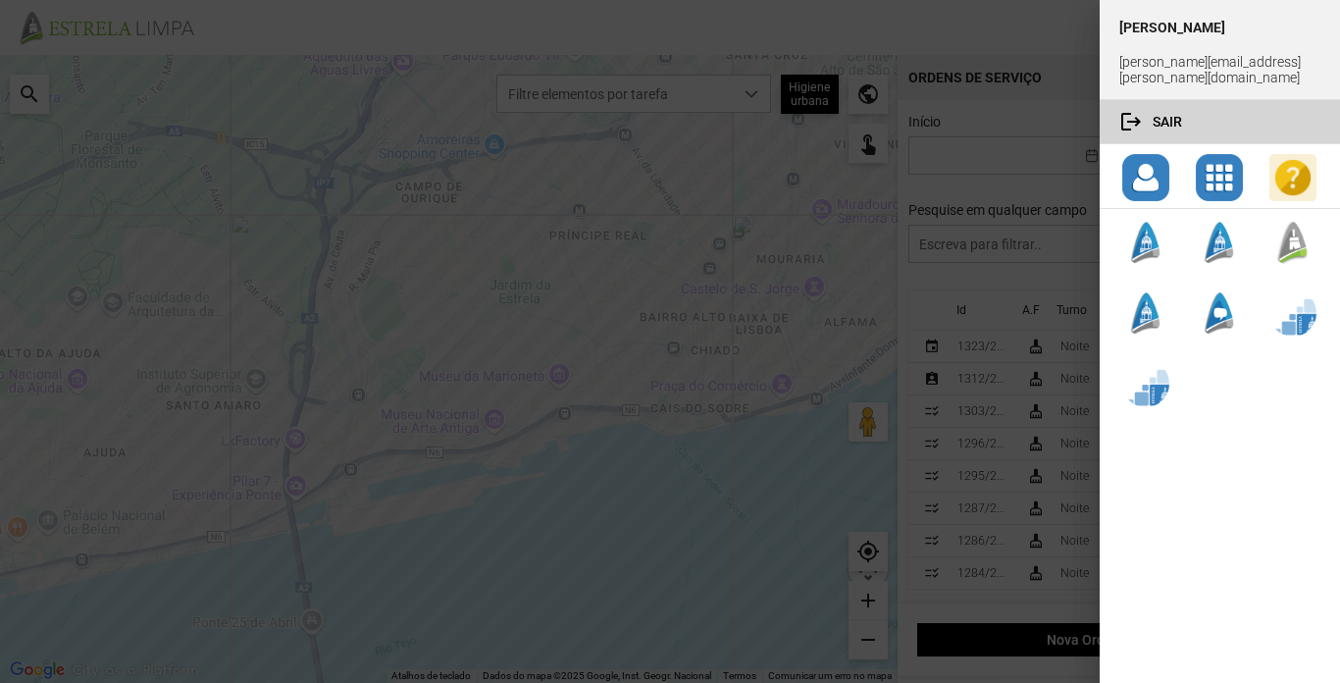
click at [1176, 100] on button "logout Sair" at bounding box center [1220, 121] width 240 height 43
